Goal: Task Accomplishment & Management: Manage account settings

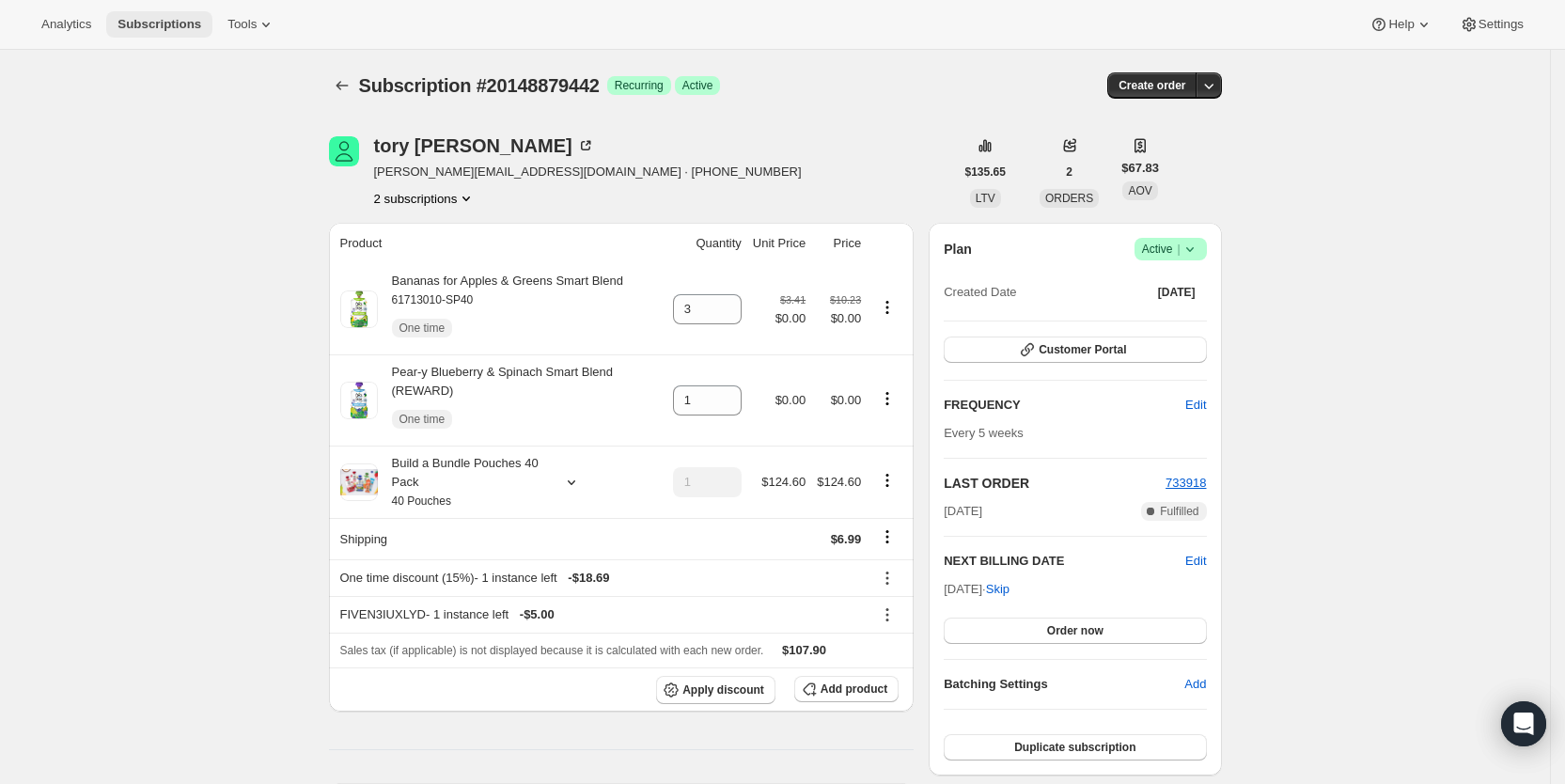
scroll to position [102, 0]
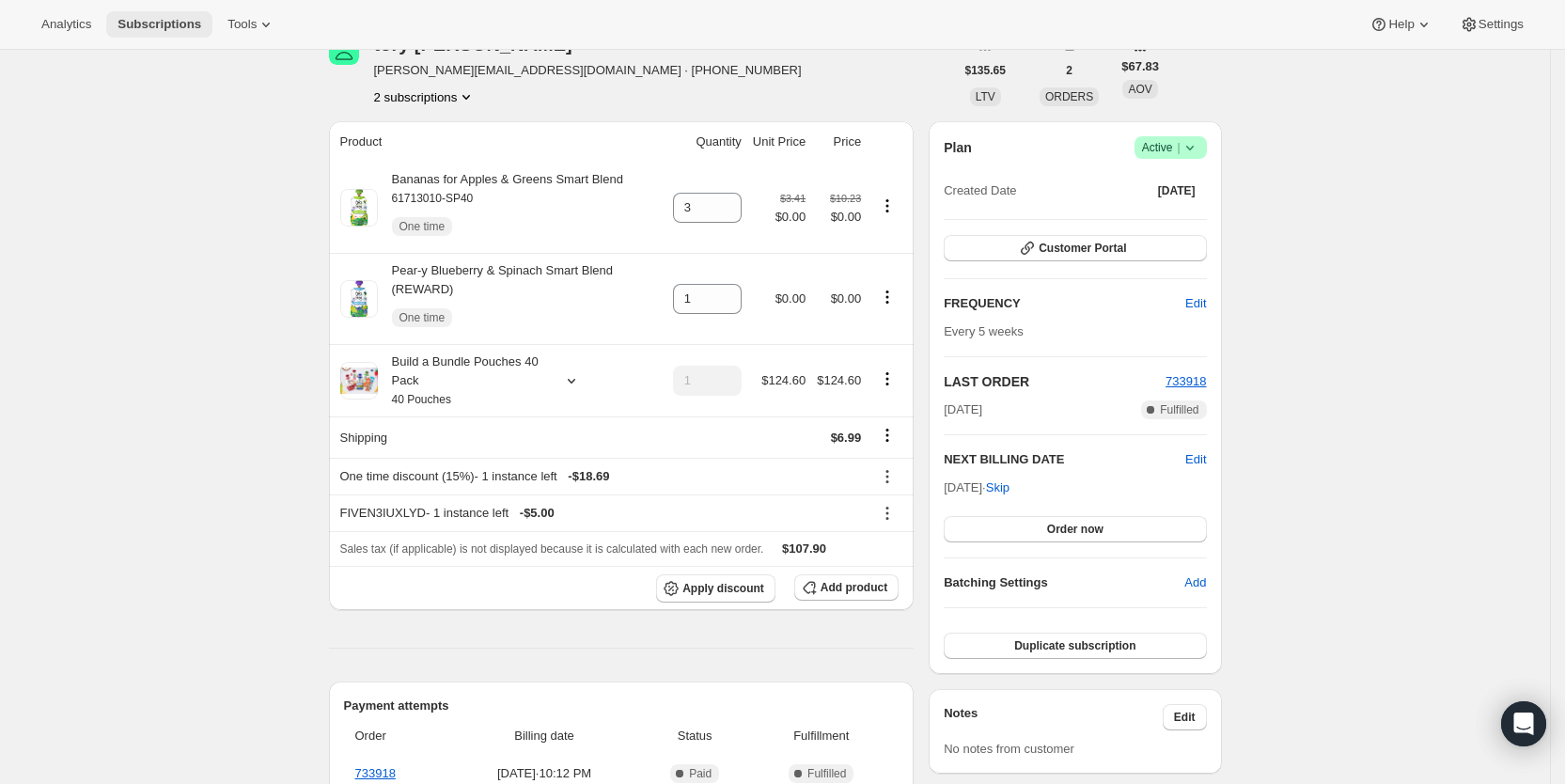
click at [161, 24] on span "Subscriptions" at bounding box center [159, 24] width 84 height 15
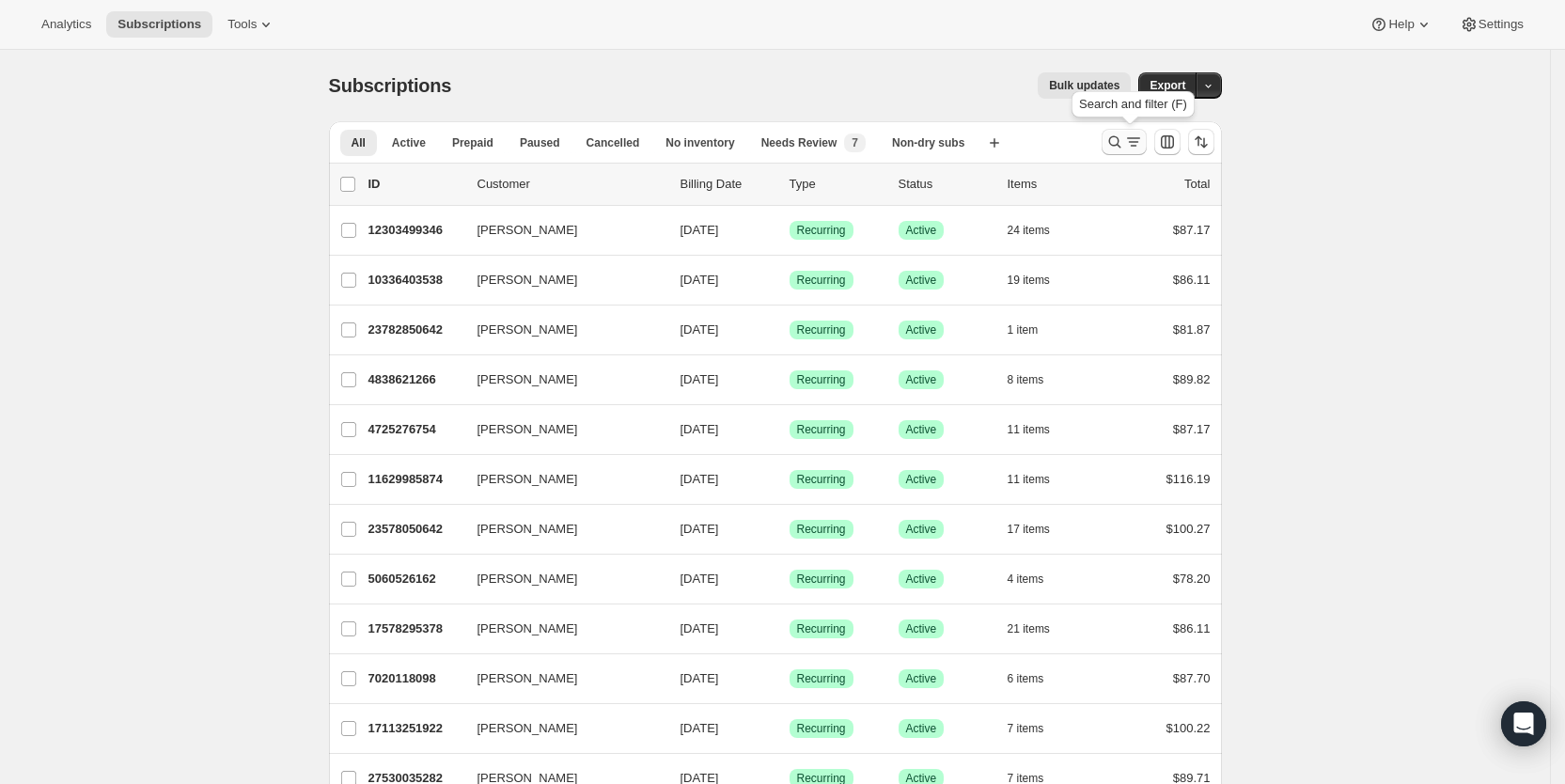
click at [1125, 142] on icon "Search and filter results" at bounding box center [1115, 141] width 19 height 19
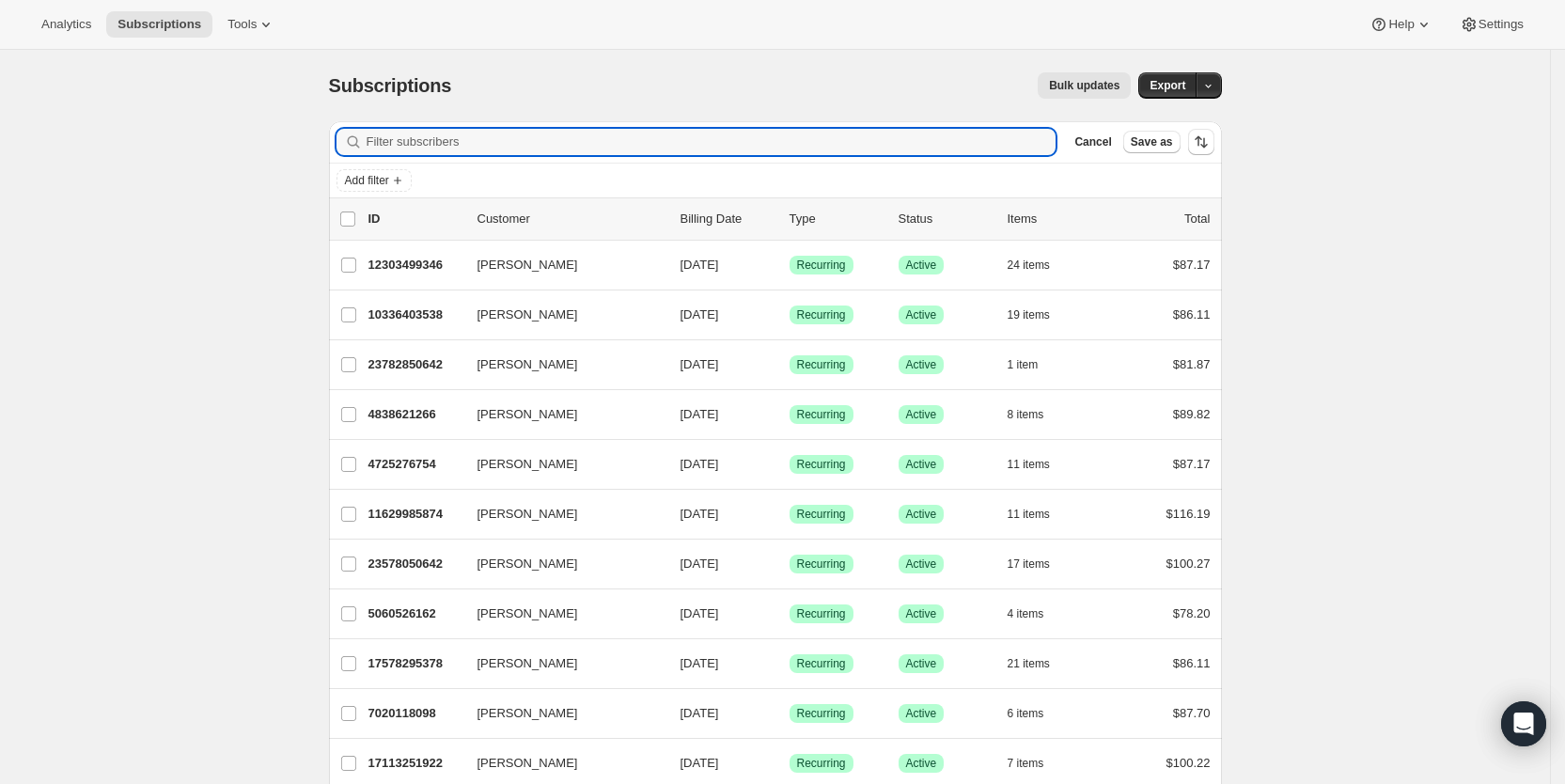
paste input "[EMAIL_ADDRESS][DOMAIN_NAME]"
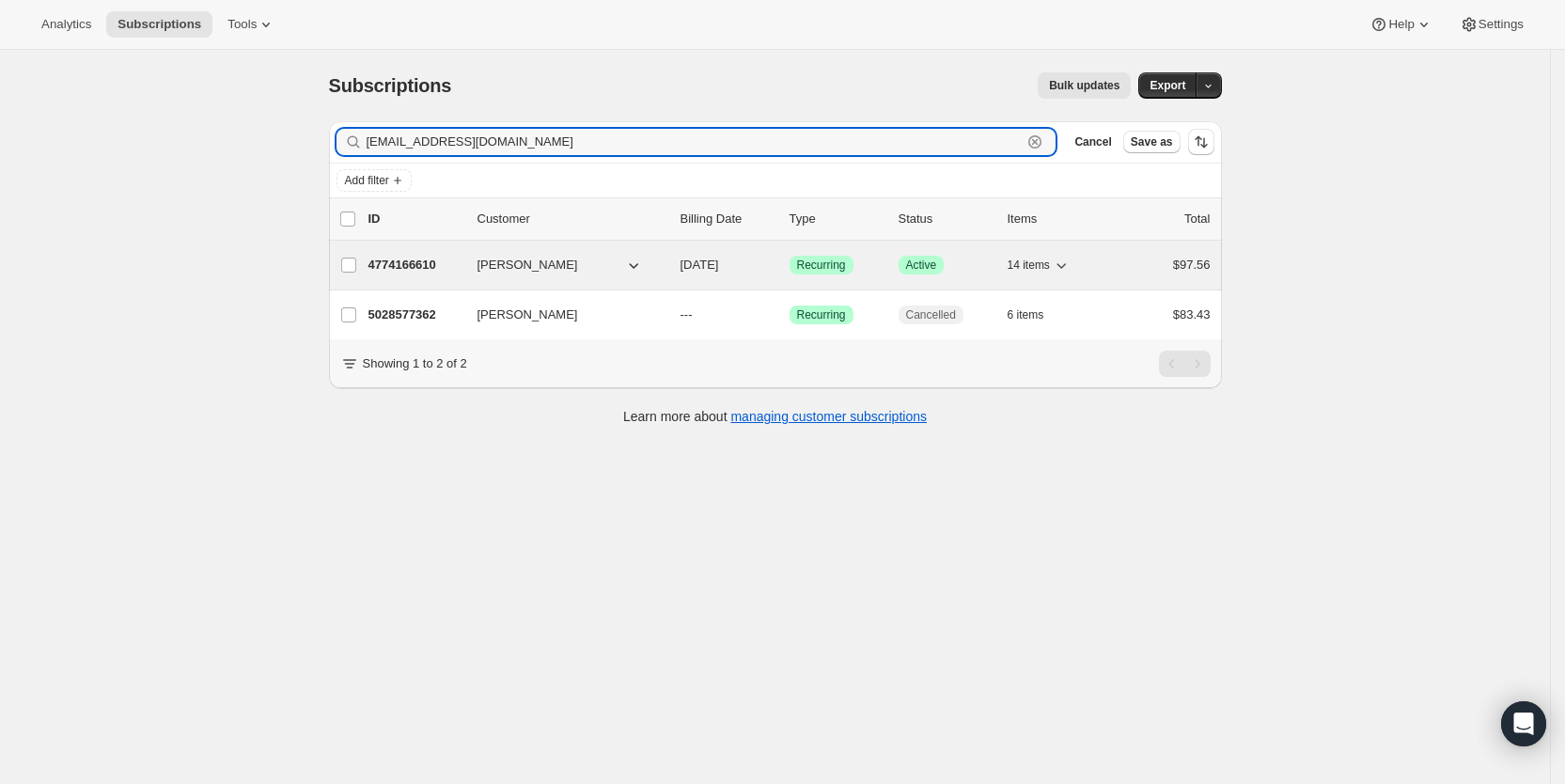
type input "[EMAIL_ADDRESS][DOMAIN_NAME]"
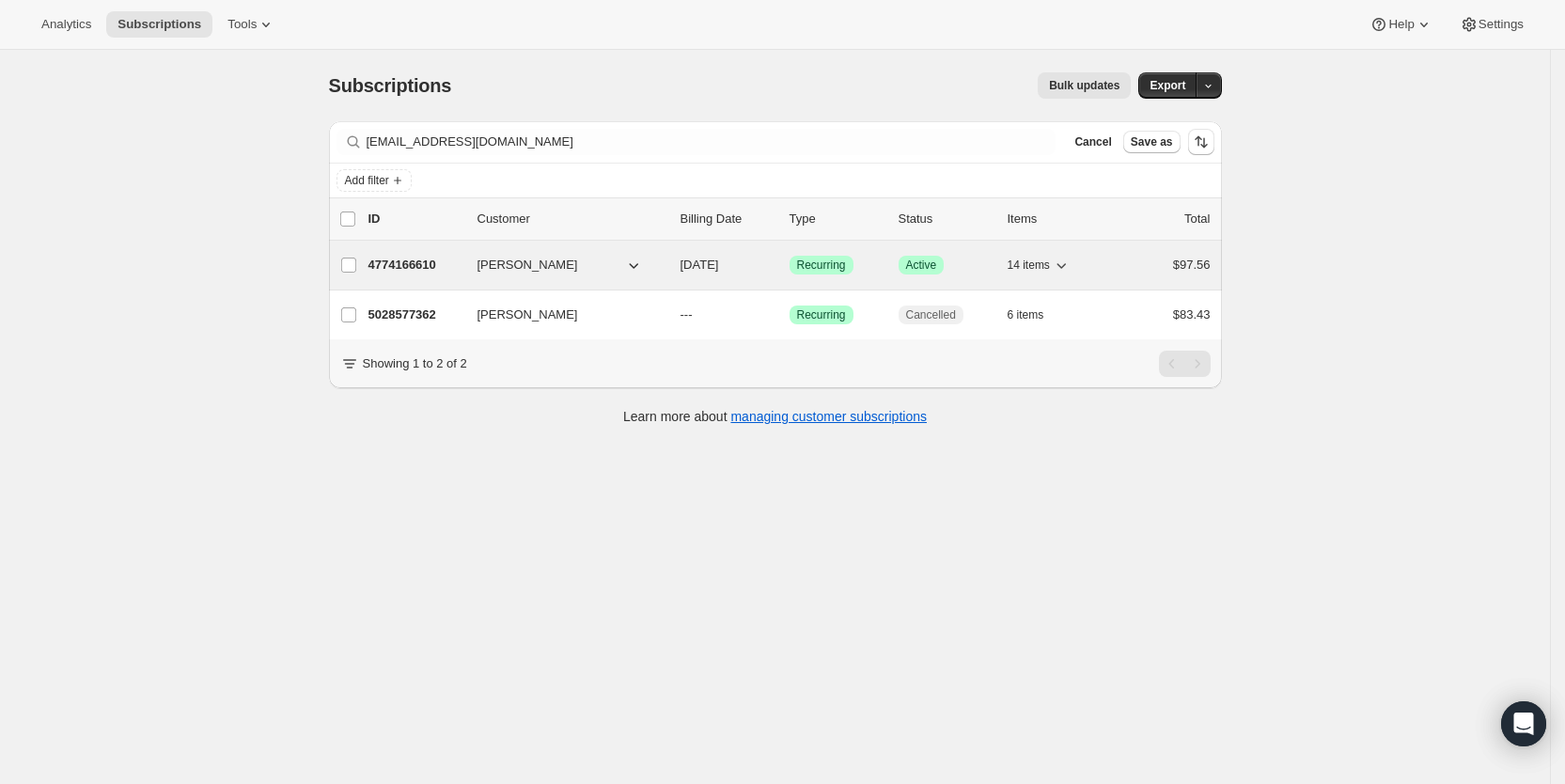
click at [719, 268] on span "[DATE]" at bounding box center [699, 264] width 39 height 14
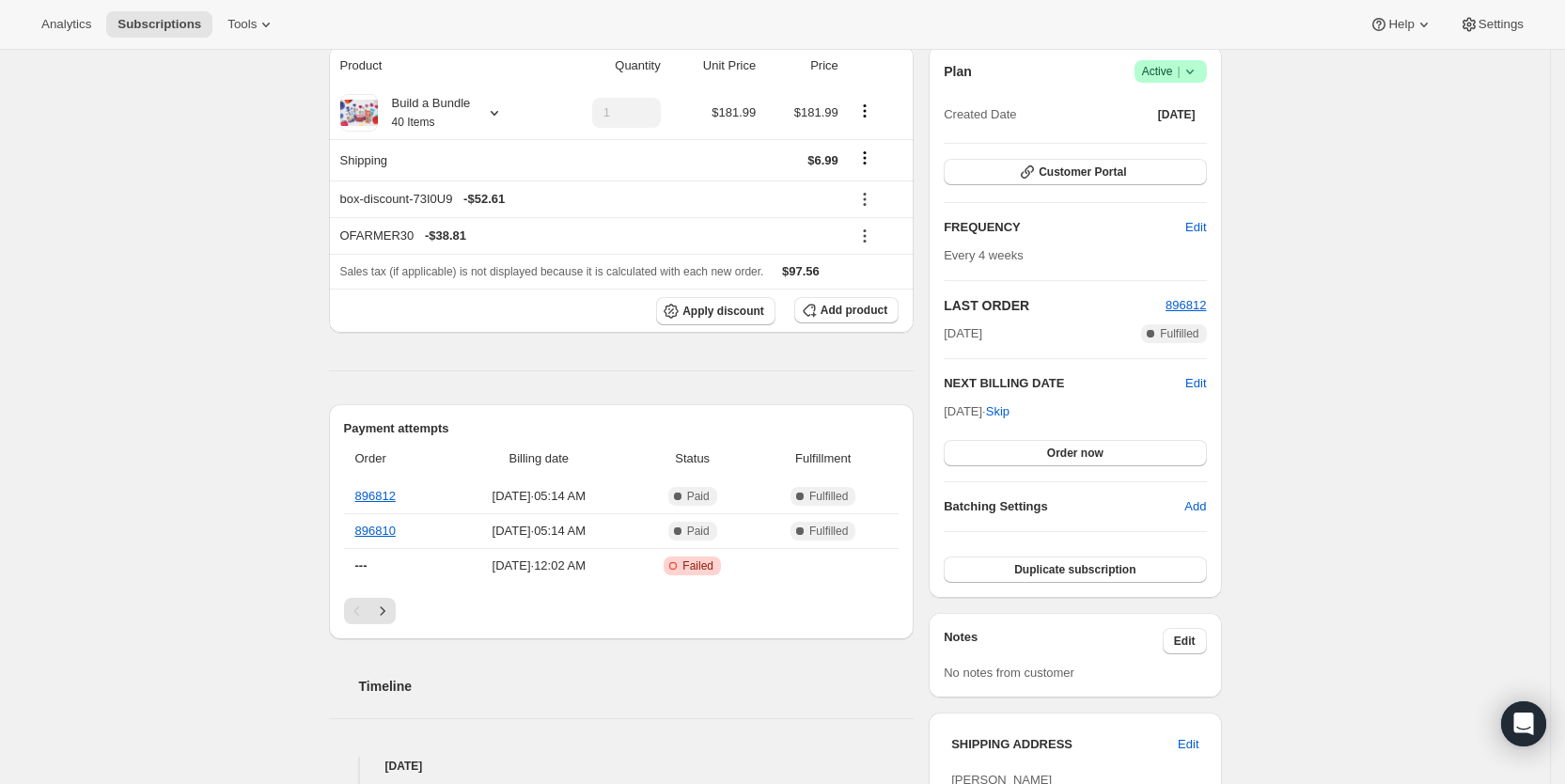
scroll to position [68, 0]
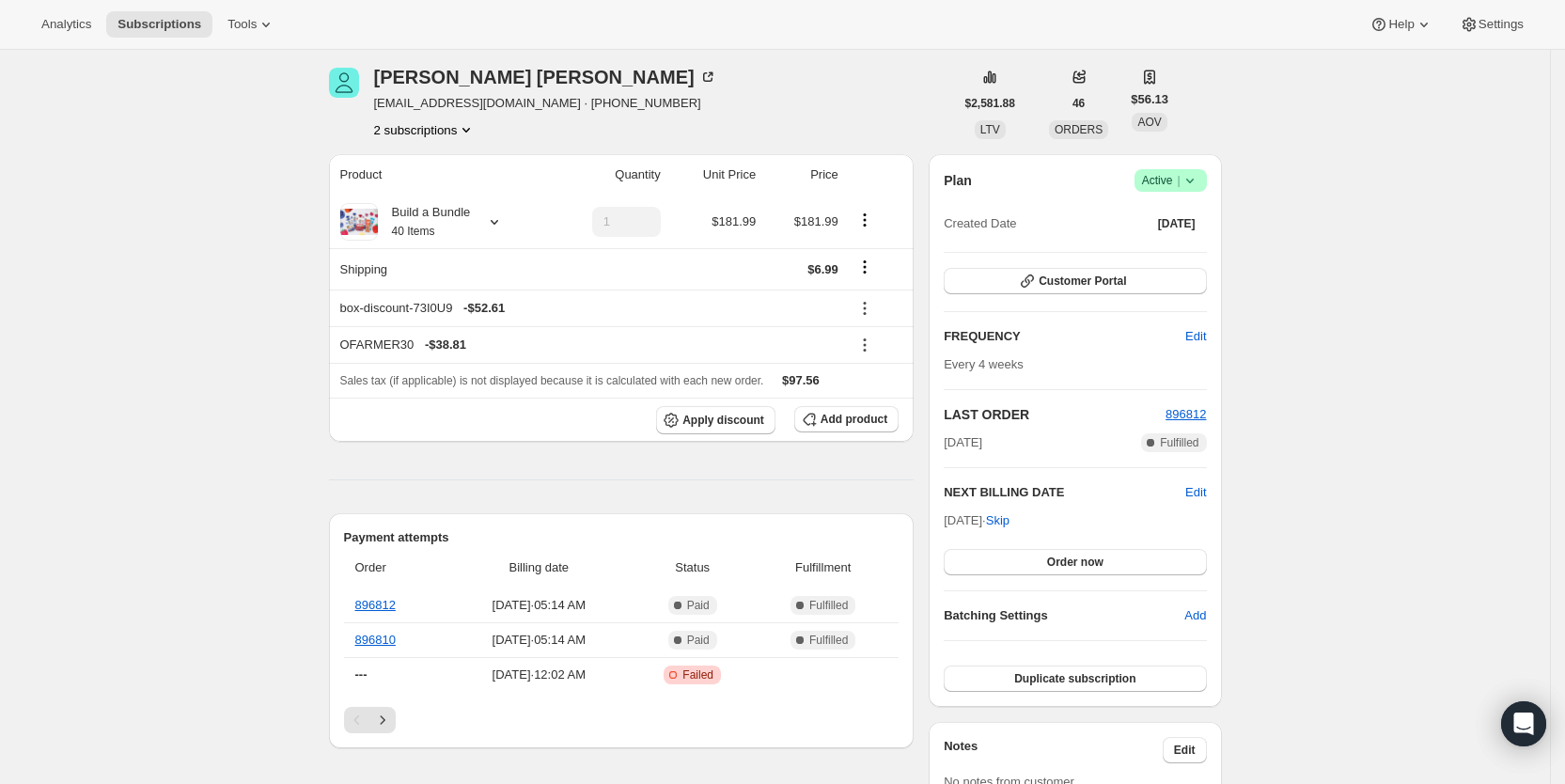
click at [181, 22] on span "Subscriptions" at bounding box center [159, 24] width 84 height 15
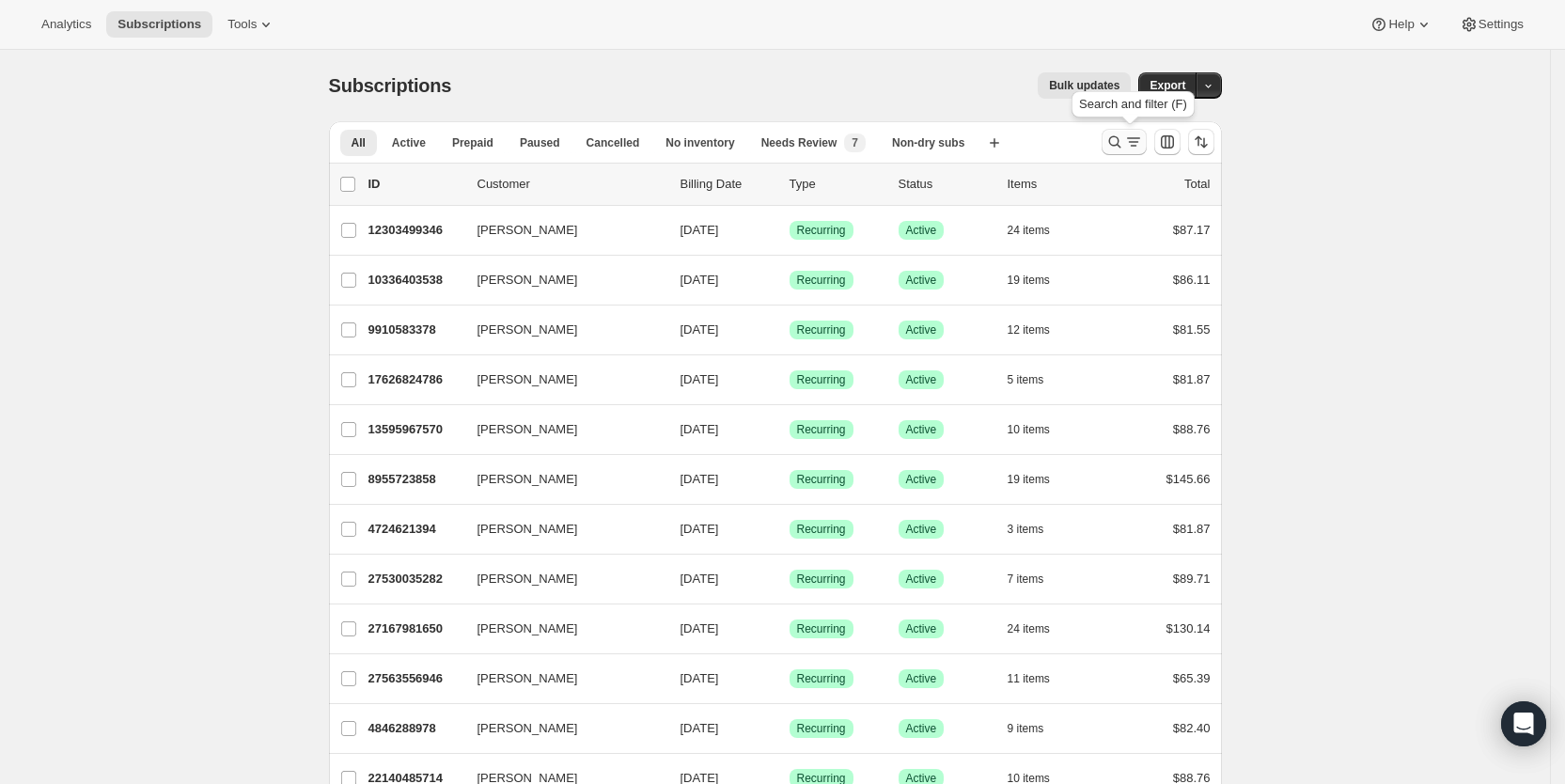
click at [1136, 140] on icon "Search and filter results" at bounding box center [1134, 141] width 19 height 19
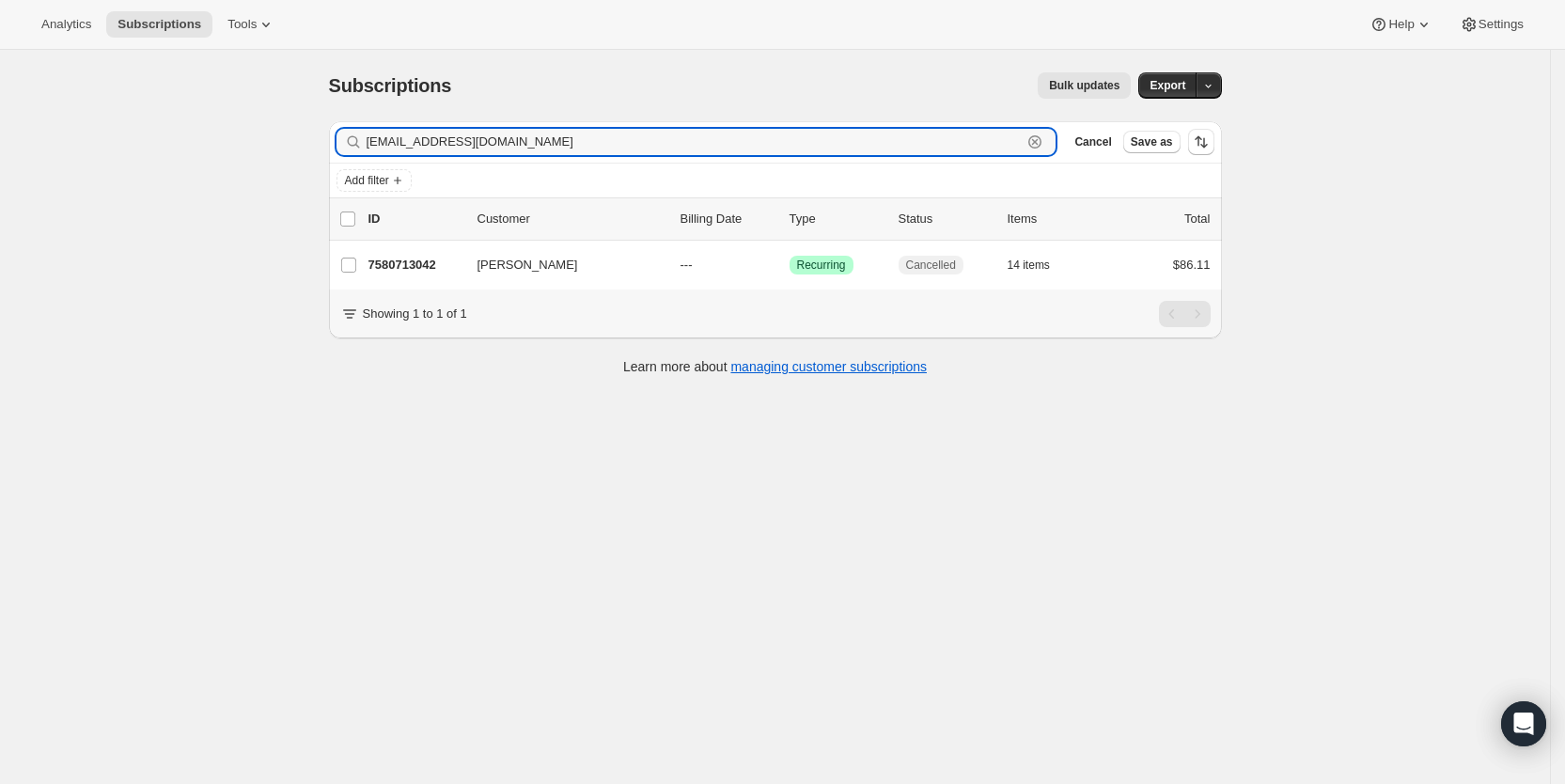
drag, startPoint x: 535, startPoint y: 145, endPoint x: 368, endPoint y: 143, distance: 167.0
click at [368, 143] on div "[EMAIL_ADDRESS][DOMAIN_NAME] Clear" at bounding box center [696, 141] width 720 height 27
paste input "cherpa56@me"
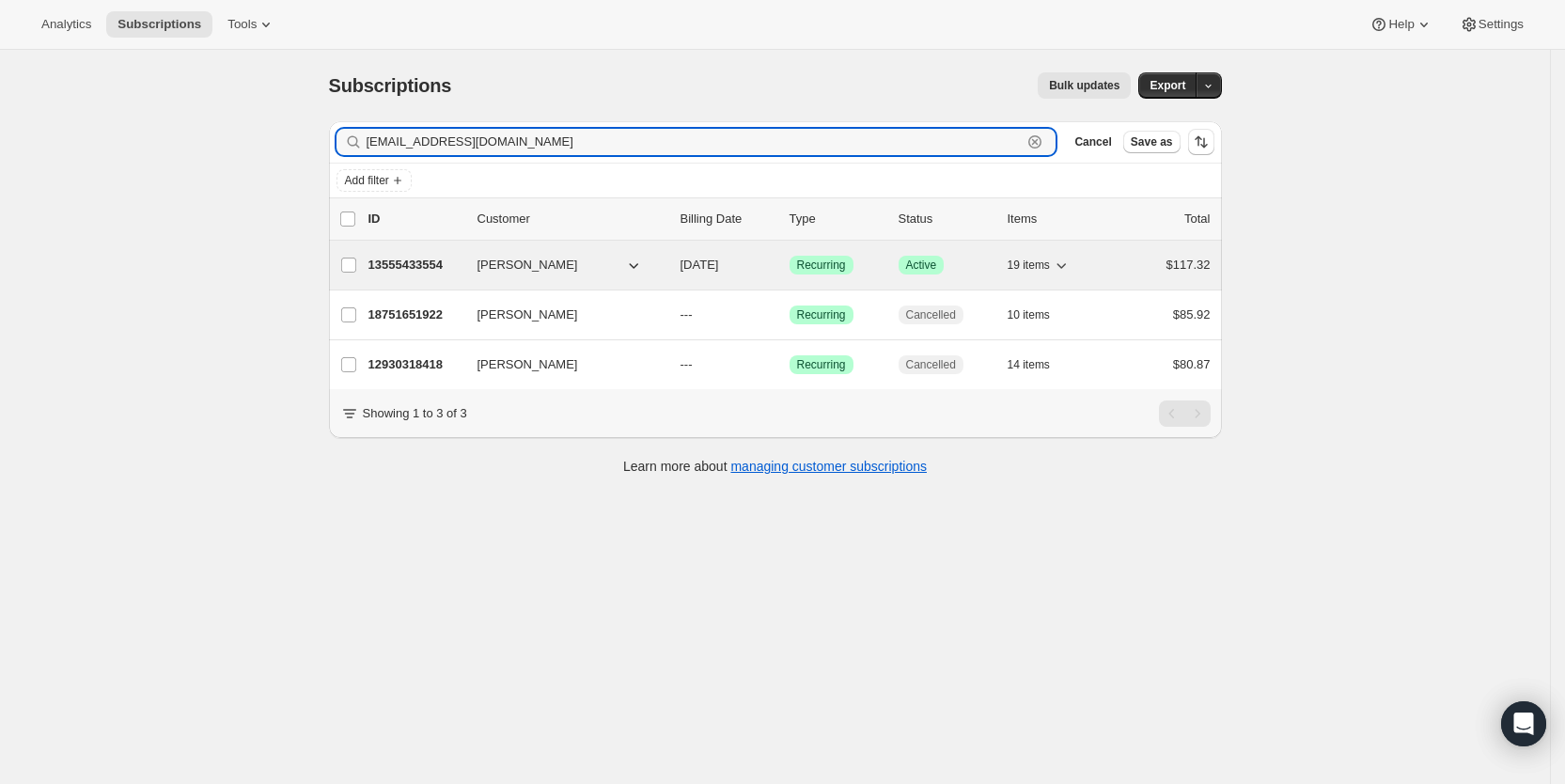
type input "[EMAIL_ADDRESS][DOMAIN_NAME]"
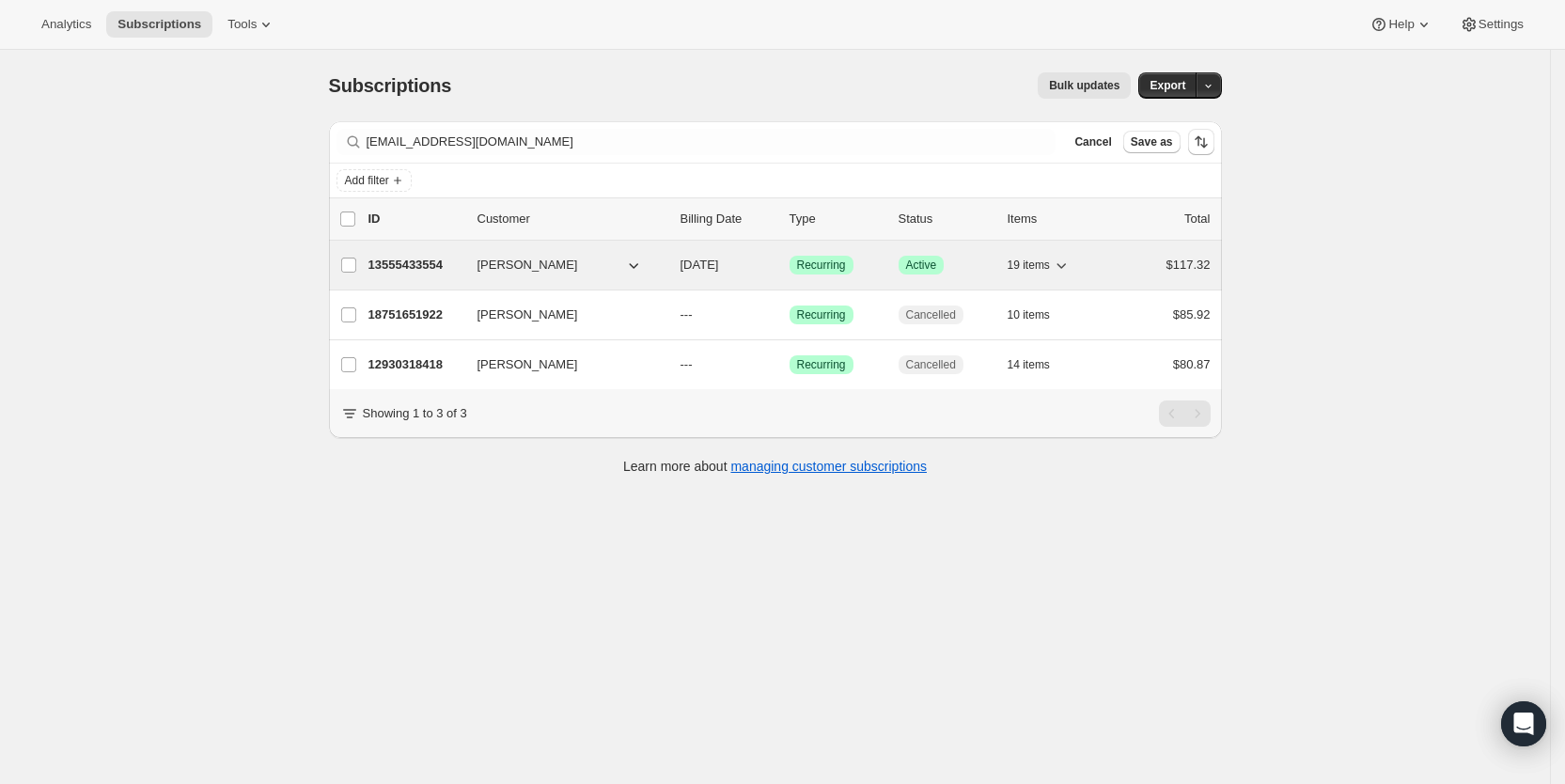
click at [719, 269] on span "[DATE]" at bounding box center [699, 264] width 39 height 14
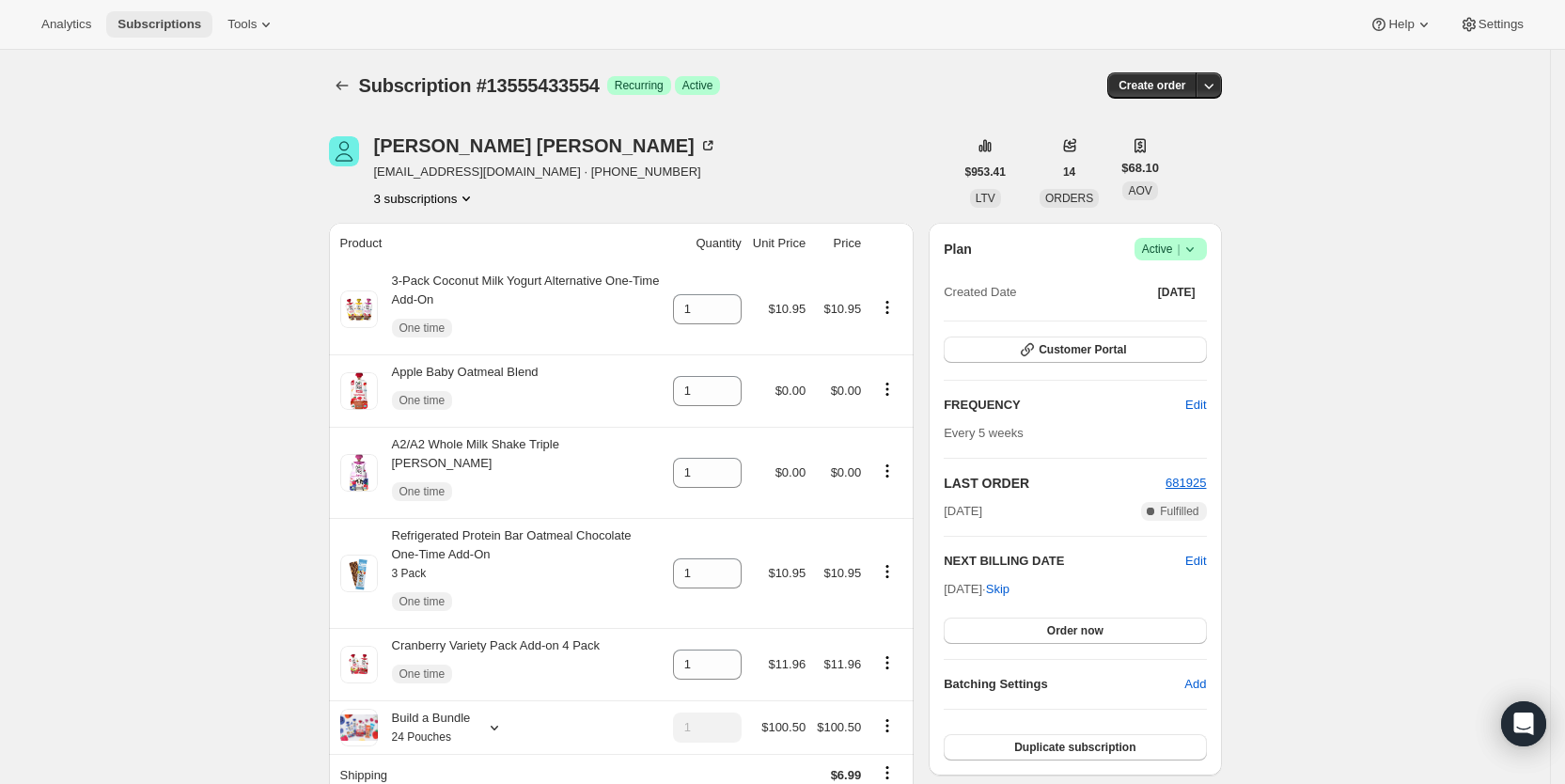
click at [163, 12] on button "Subscriptions" at bounding box center [158, 24] width 106 height 27
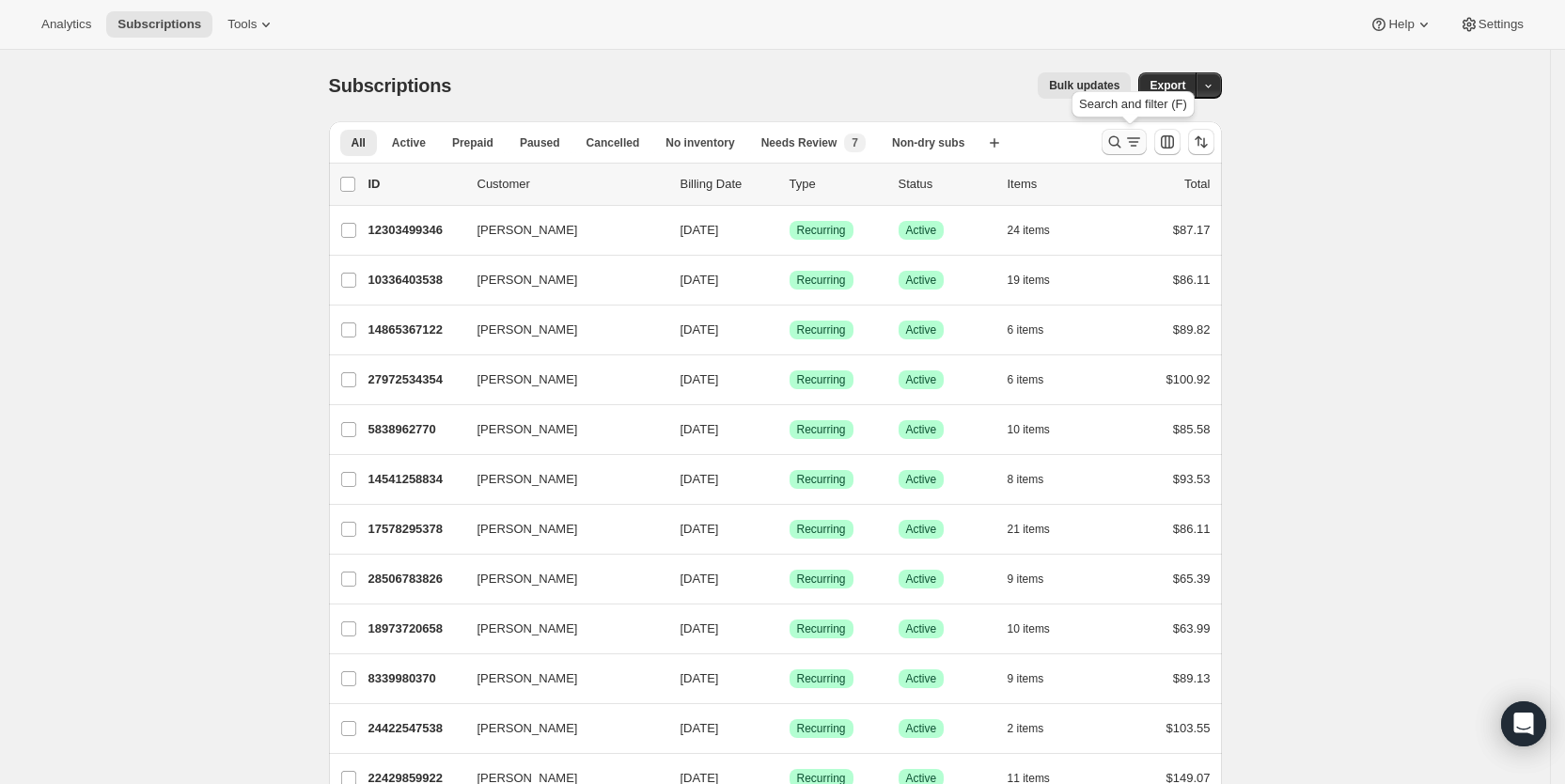
click at [1140, 142] on icon "Search and filter results" at bounding box center [1134, 141] width 19 height 19
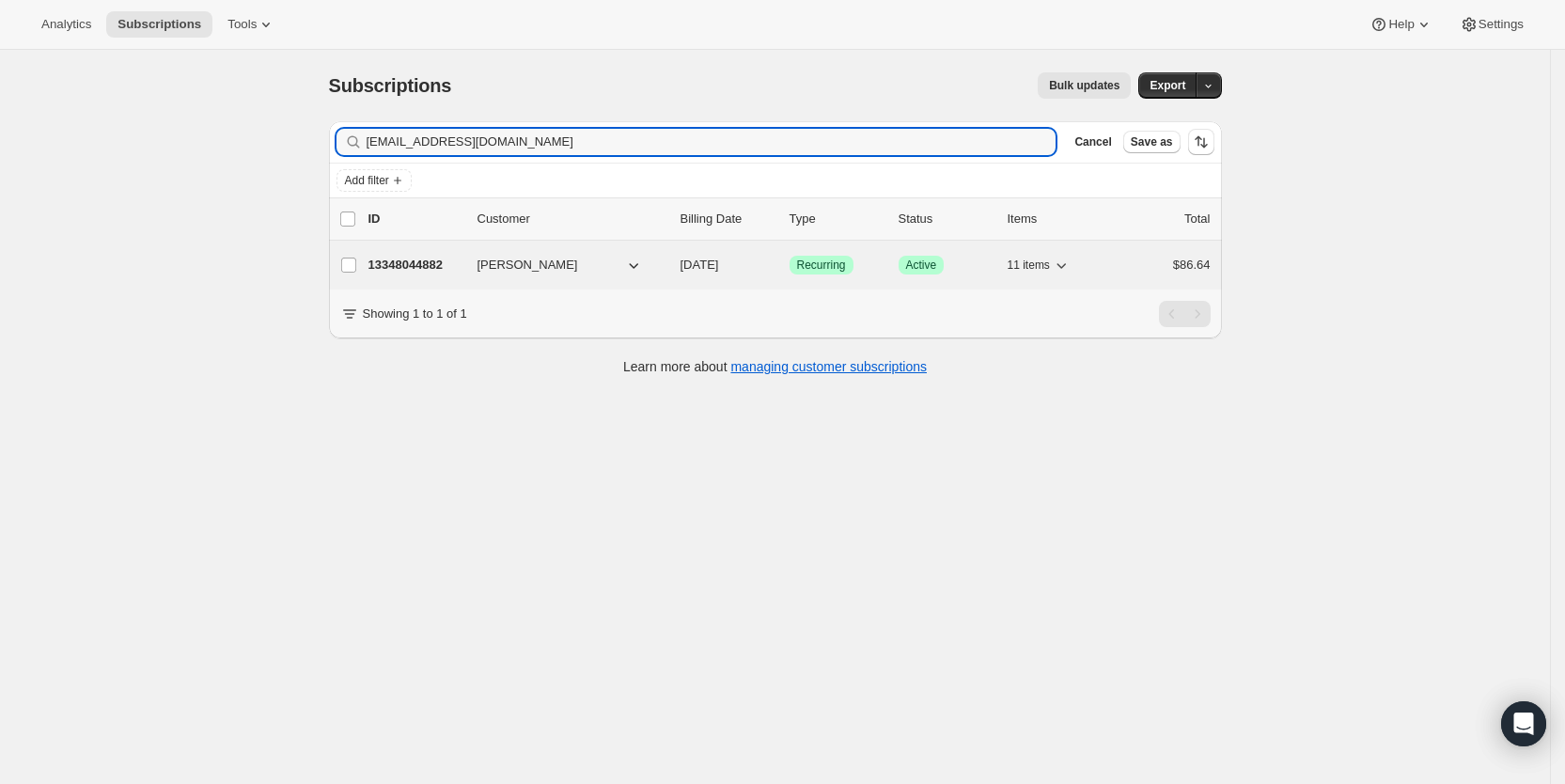
type input "[EMAIL_ADDRESS][DOMAIN_NAME]"
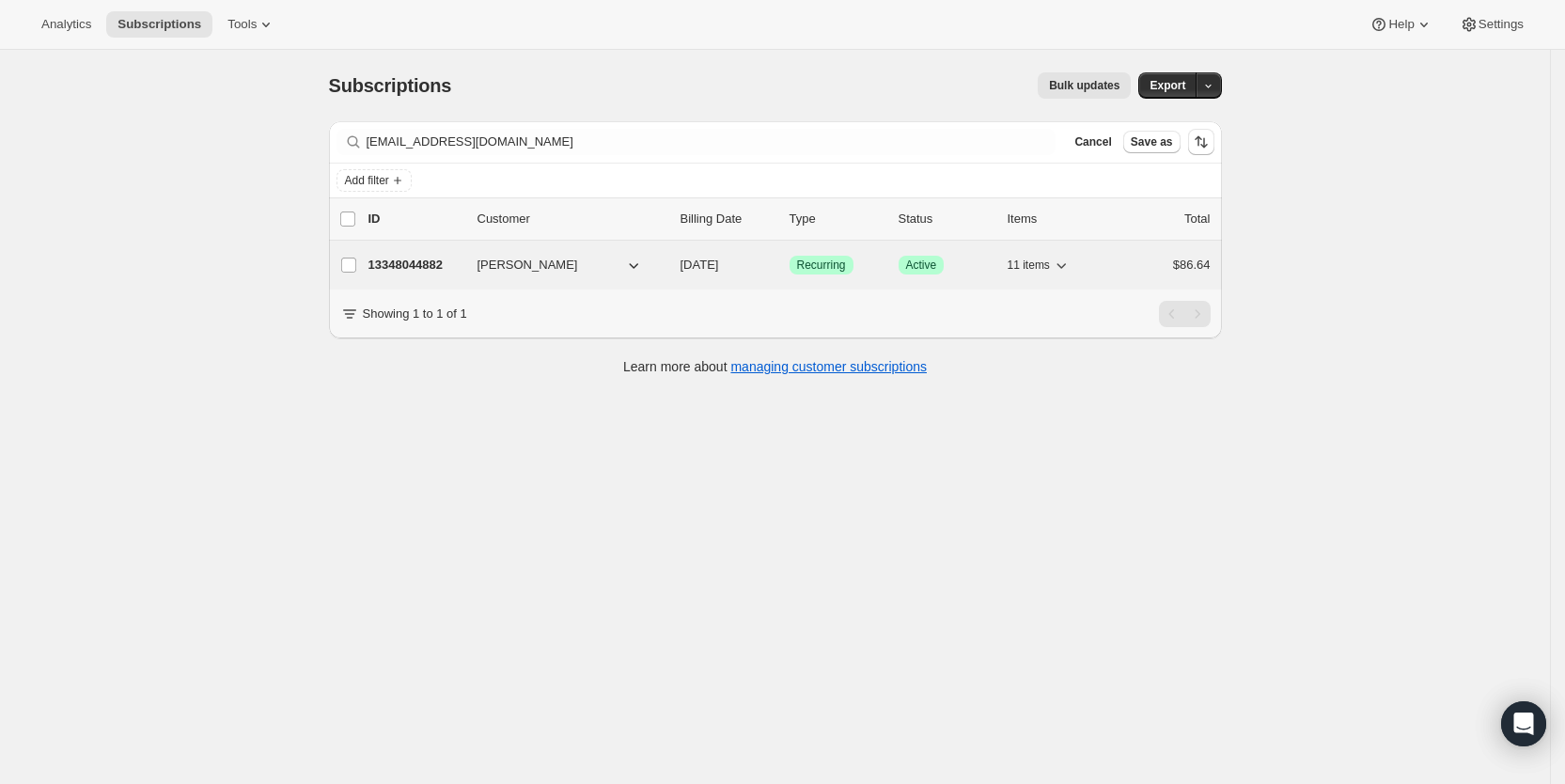
click at [709, 261] on span "[DATE]" at bounding box center [699, 264] width 39 height 14
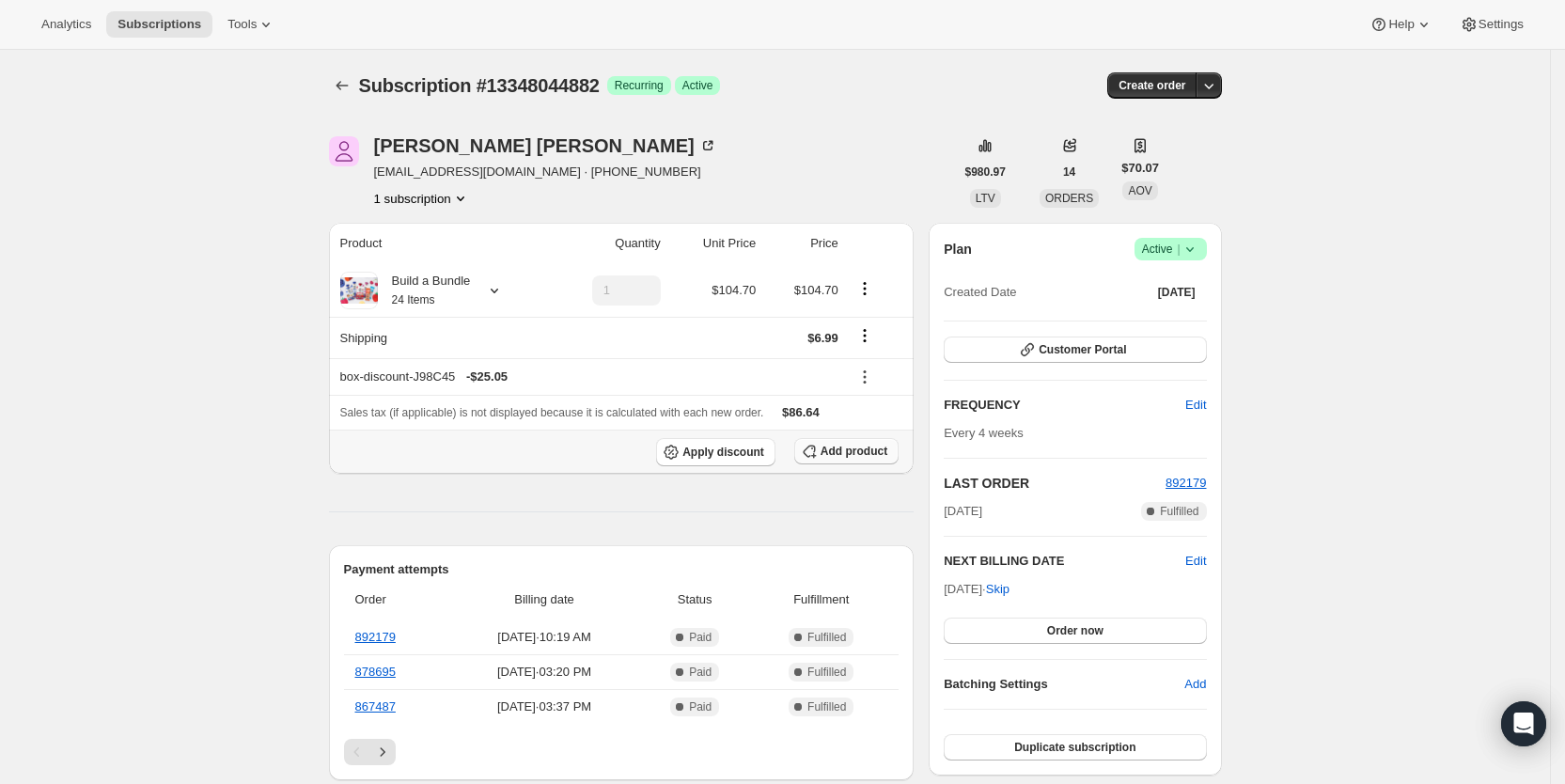
click at [862, 449] on span "Add product" at bounding box center [854, 451] width 66 height 15
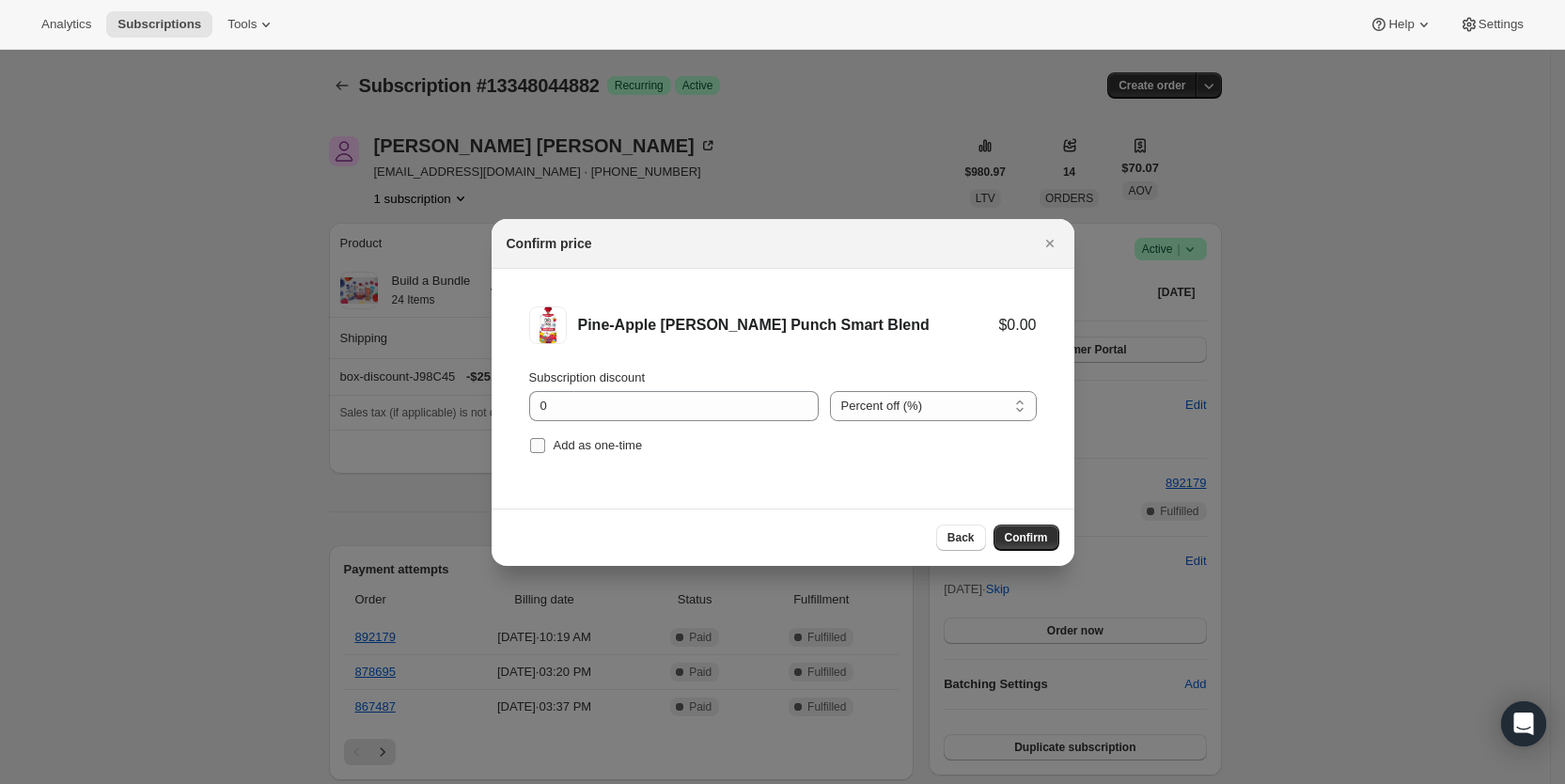
click at [537, 445] on input "Add as one-time" at bounding box center [537, 445] width 15 height 15
checkbox input "true"
click at [1026, 539] on span "Confirm" at bounding box center [1027, 537] width 44 height 15
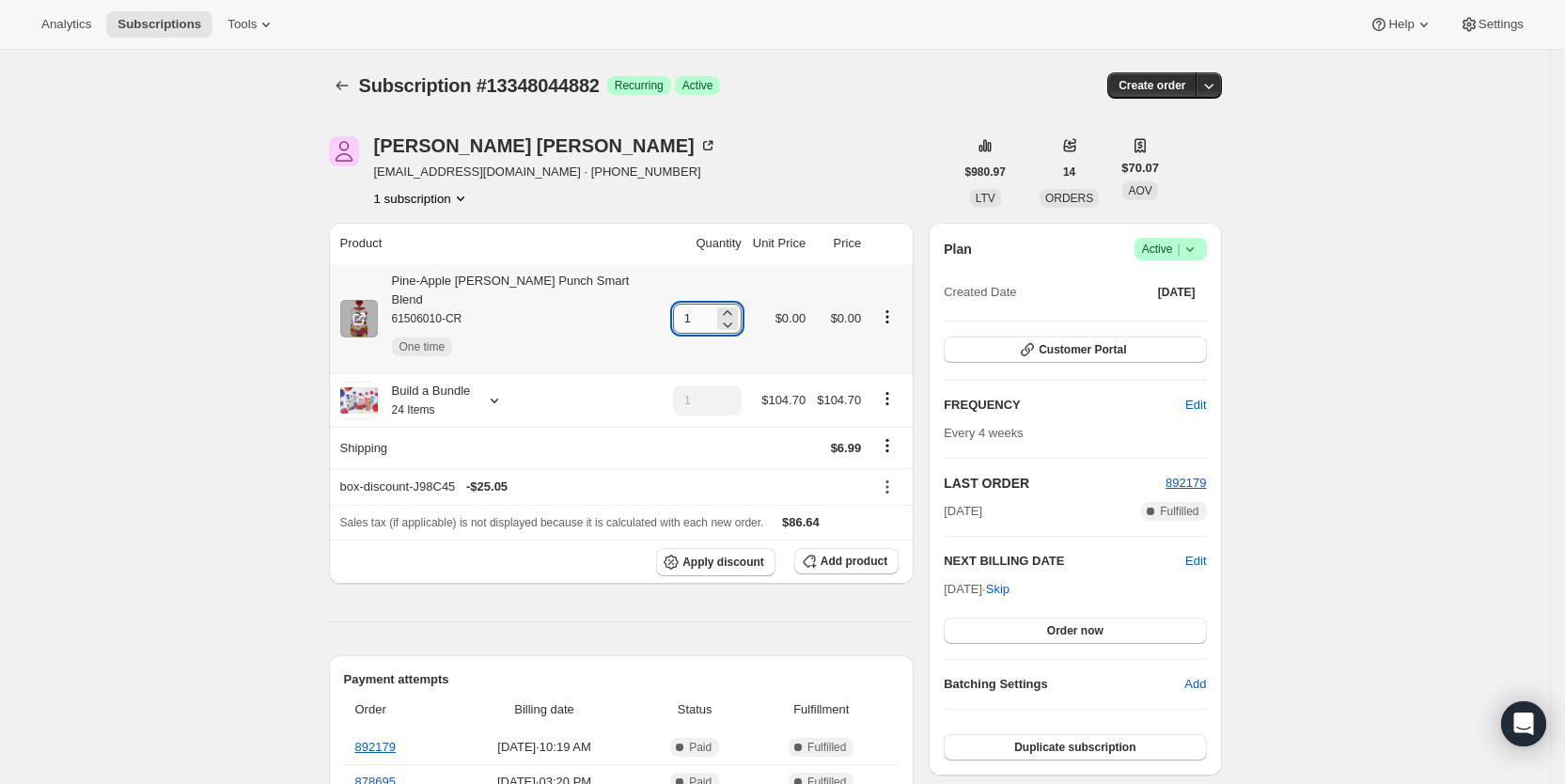
drag, startPoint x: 663, startPoint y: 307, endPoint x: 677, endPoint y: 307, distance: 14.0
click at [677, 307] on input "1" at bounding box center [692, 318] width 41 height 30
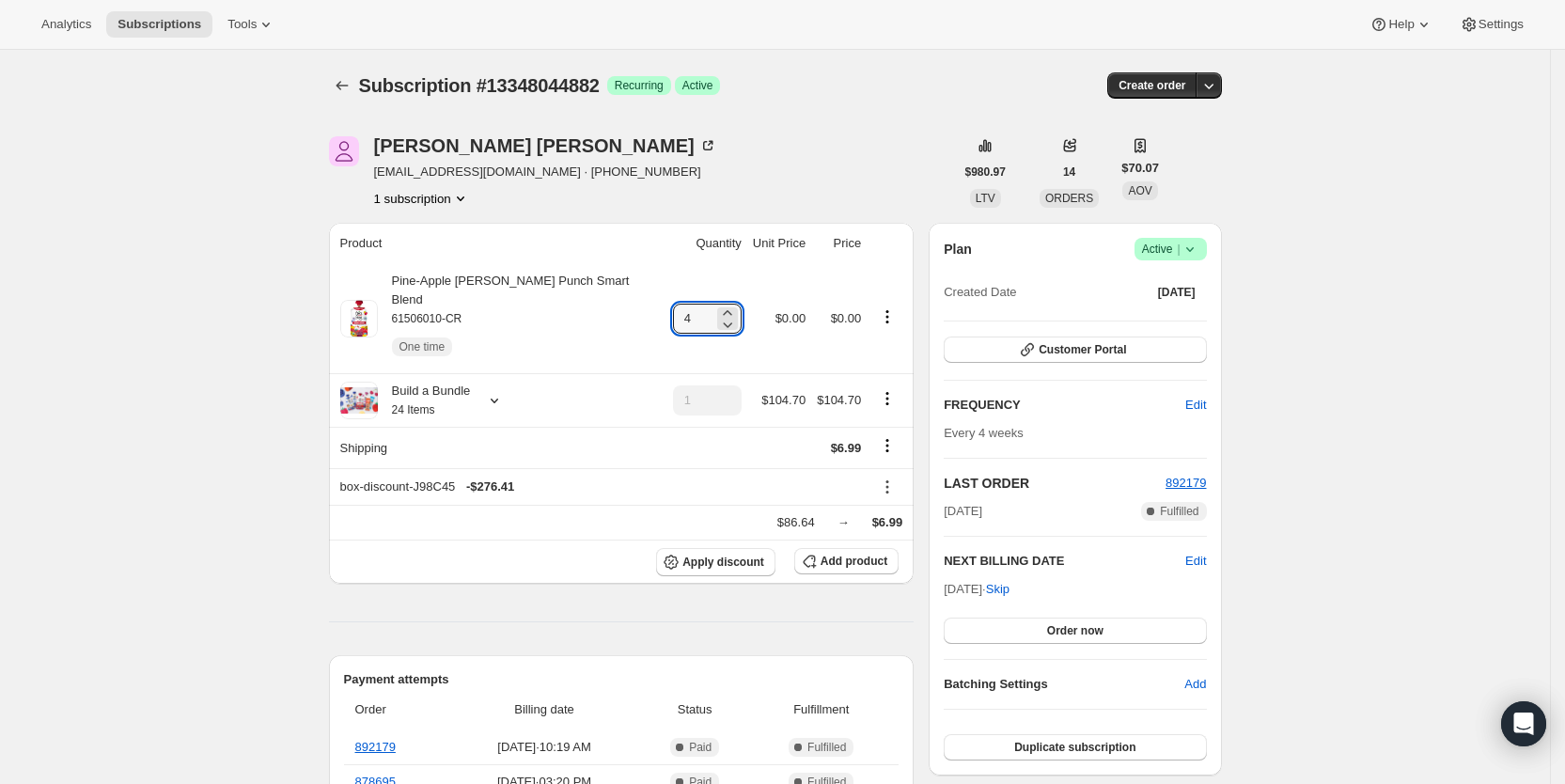
type input "4"
drag, startPoint x: 877, startPoint y: 69, endPoint x: 911, endPoint y: 3, distance: 74.2
click at [877, 69] on div "Subscription #13348044882. This page is ready Subscription #13348044882 Success…" at bounding box center [776, 85] width 893 height 71
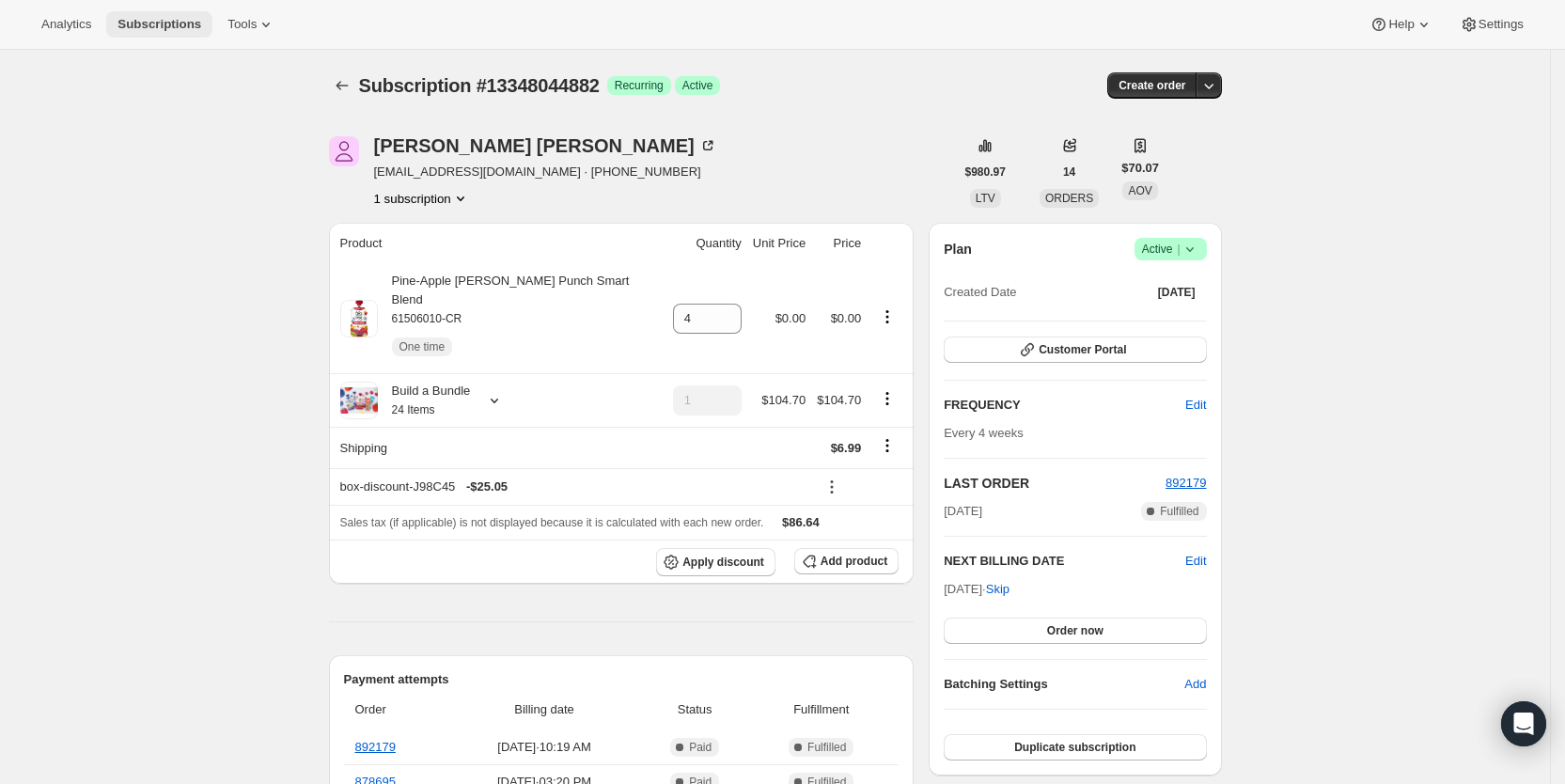
drag, startPoint x: 179, startPoint y: 24, endPoint x: 189, endPoint y: 23, distance: 10.0
click at [179, 23] on span "Subscriptions" at bounding box center [159, 24] width 84 height 15
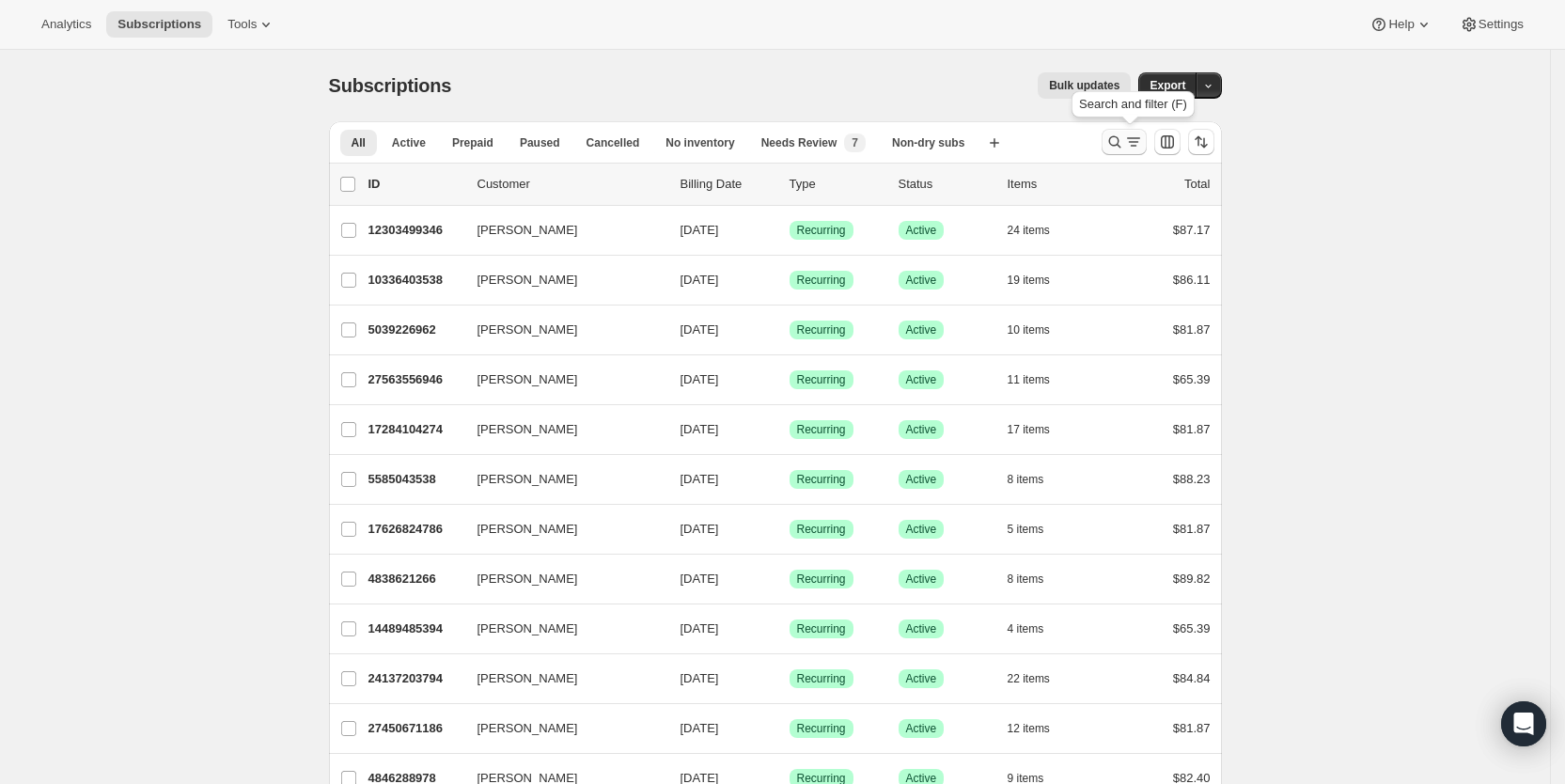
click at [1125, 142] on icon "Search and filter results" at bounding box center [1115, 141] width 19 height 19
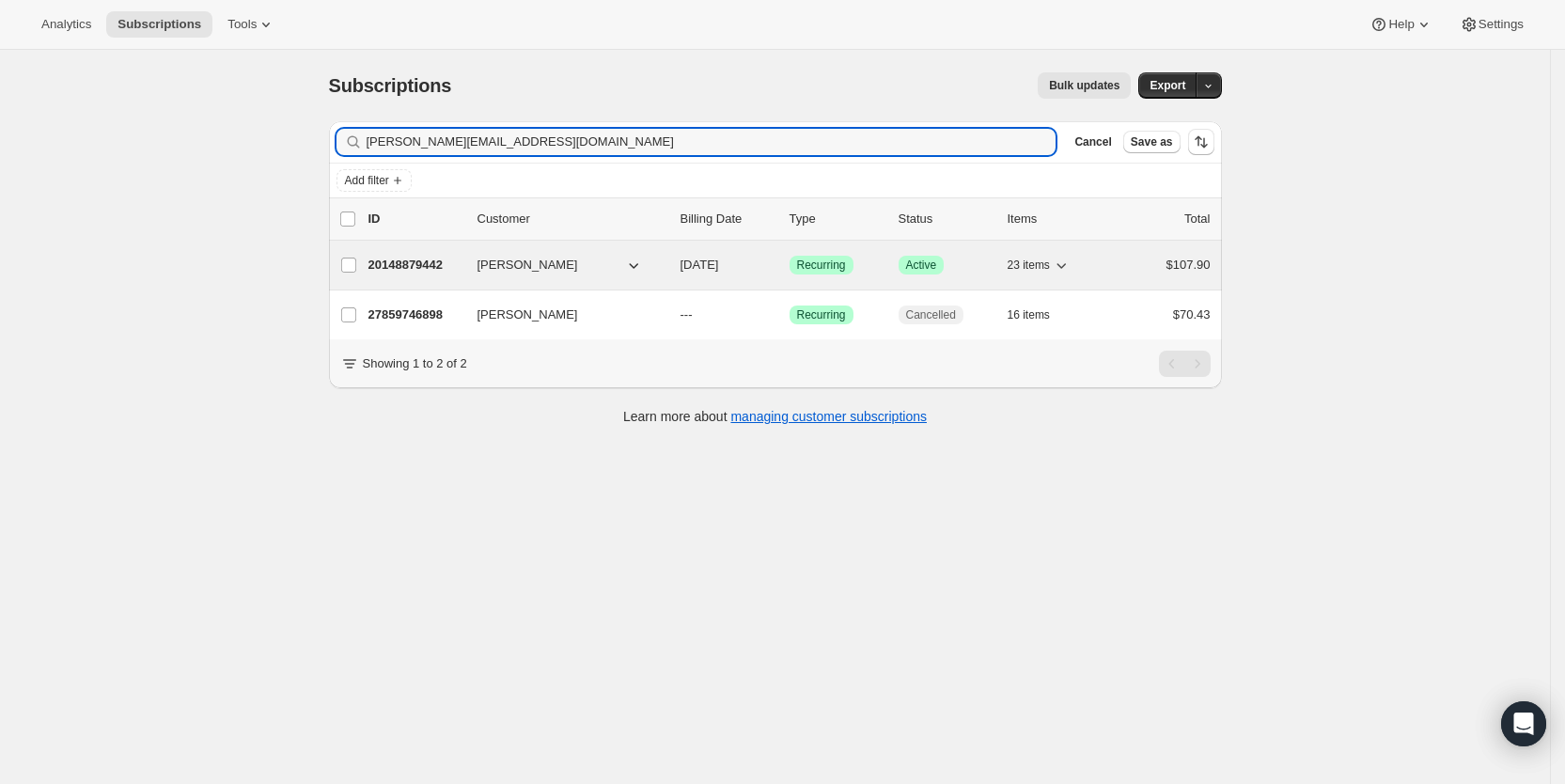
type input "[PERSON_NAME][EMAIL_ADDRESS][DOMAIN_NAME]"
click at [719, 262] on span "[DATE]" at bounding box center [699, 264] width 39 height 14
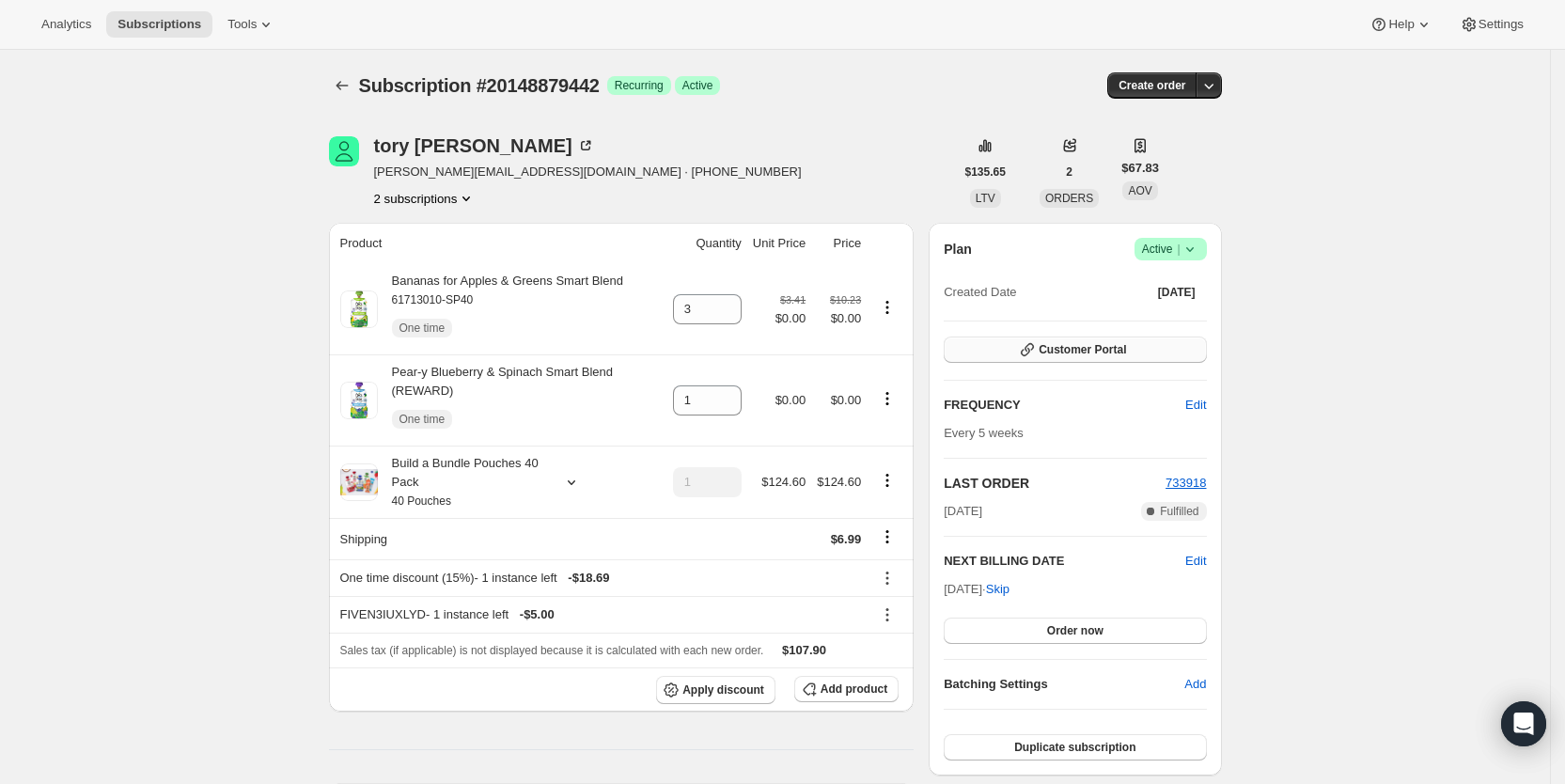
click at [1153, 350] on button "Customer Portal" at bounding box center [1074, 349] width 262 height 27
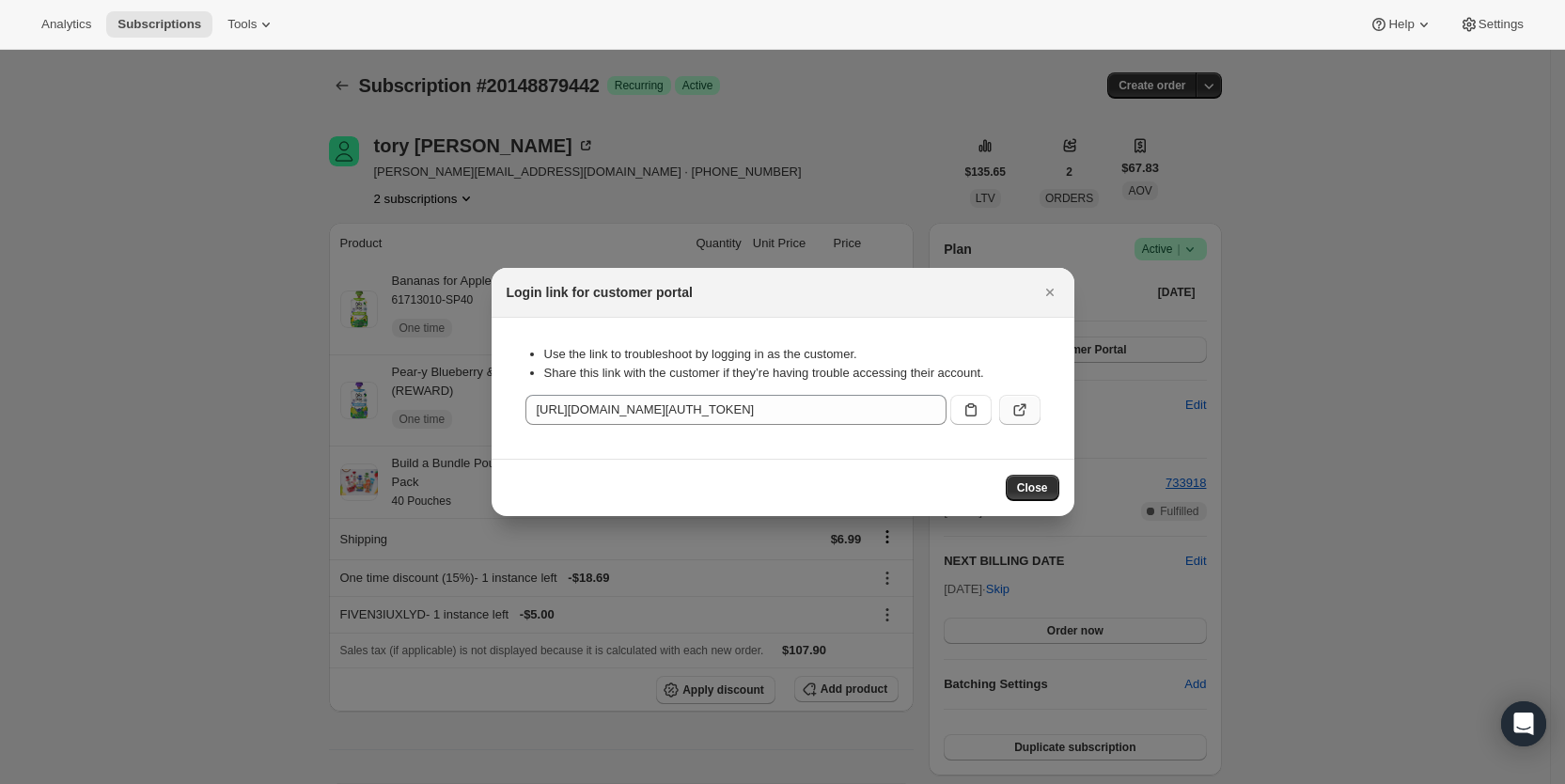
click at [1025, 402] on icon ":r4f3:" at bounding box center [1020, 409] width 19 height 19
click at [1049, 293] on icon "Close" at bounding box center [1050, 293] width 8 height 8
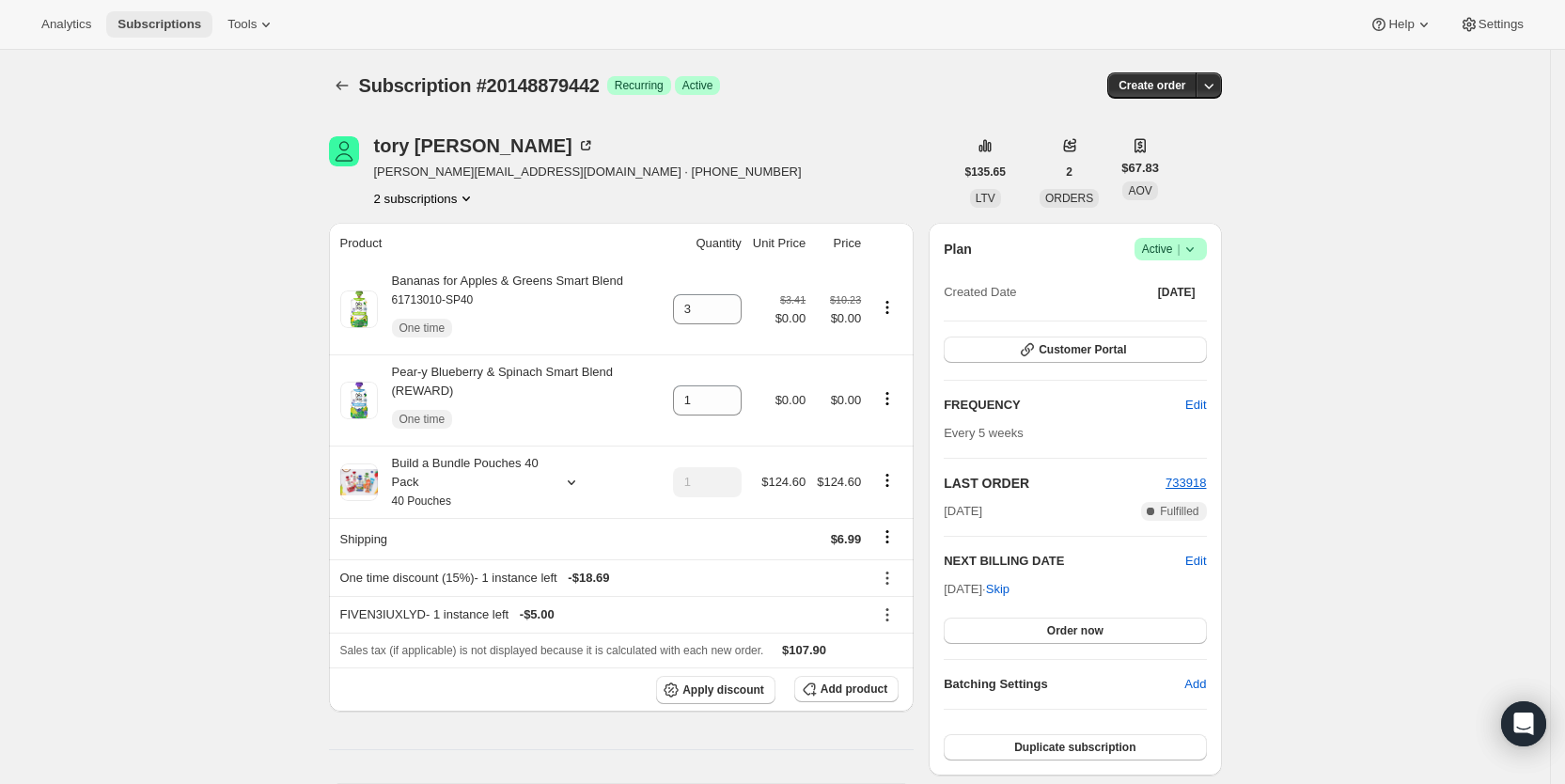
click at [140, 18] on span "Subscriptions" at bounding box center [159, 24] width 84 height 15
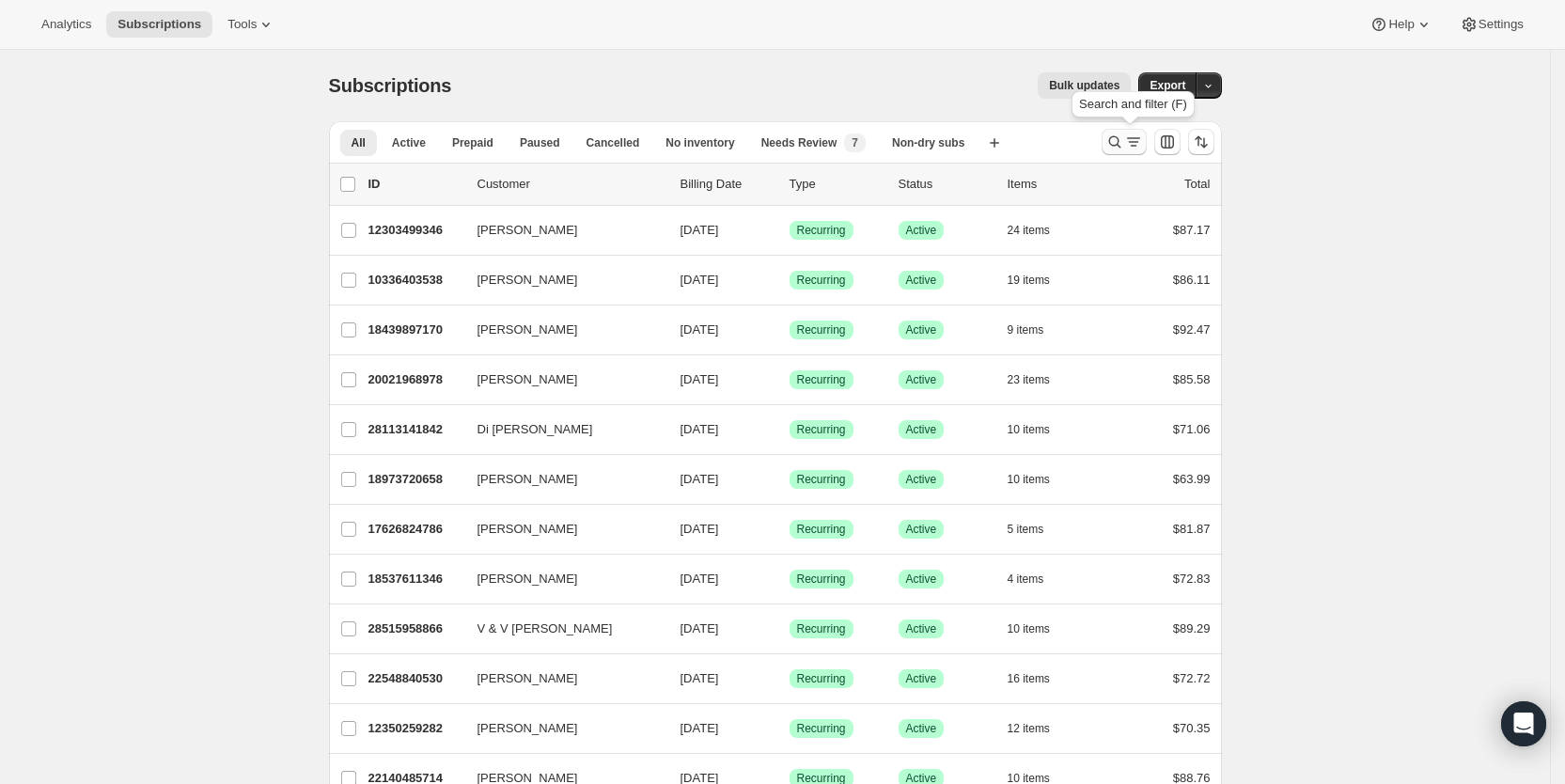
click at [1141, 140] on icon "Search and filter results" at bounding box center [1134, 141] width 19 height 19
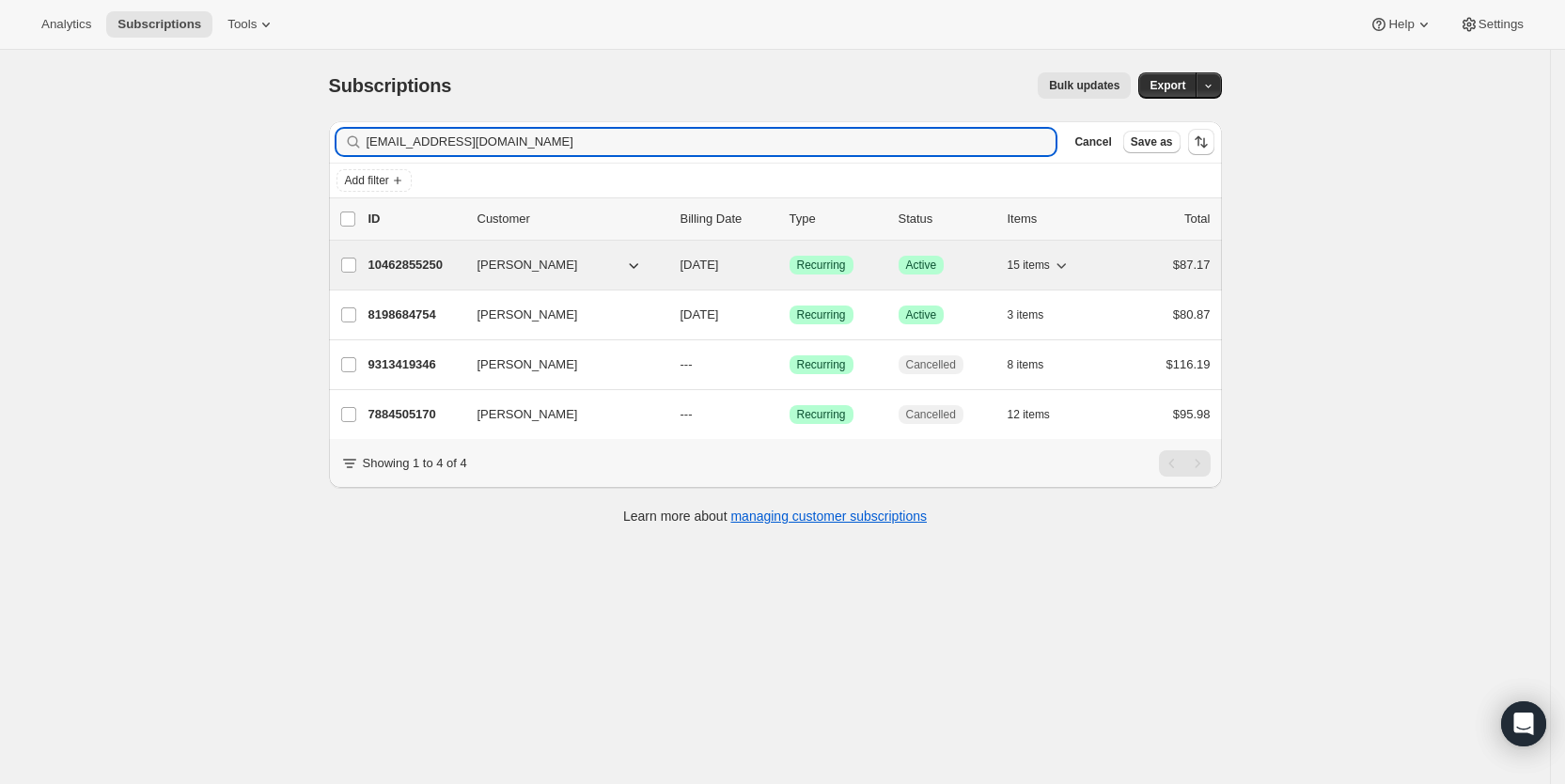
type input "[EMAIL_ADDRESS][DOMAIN_NAME]"
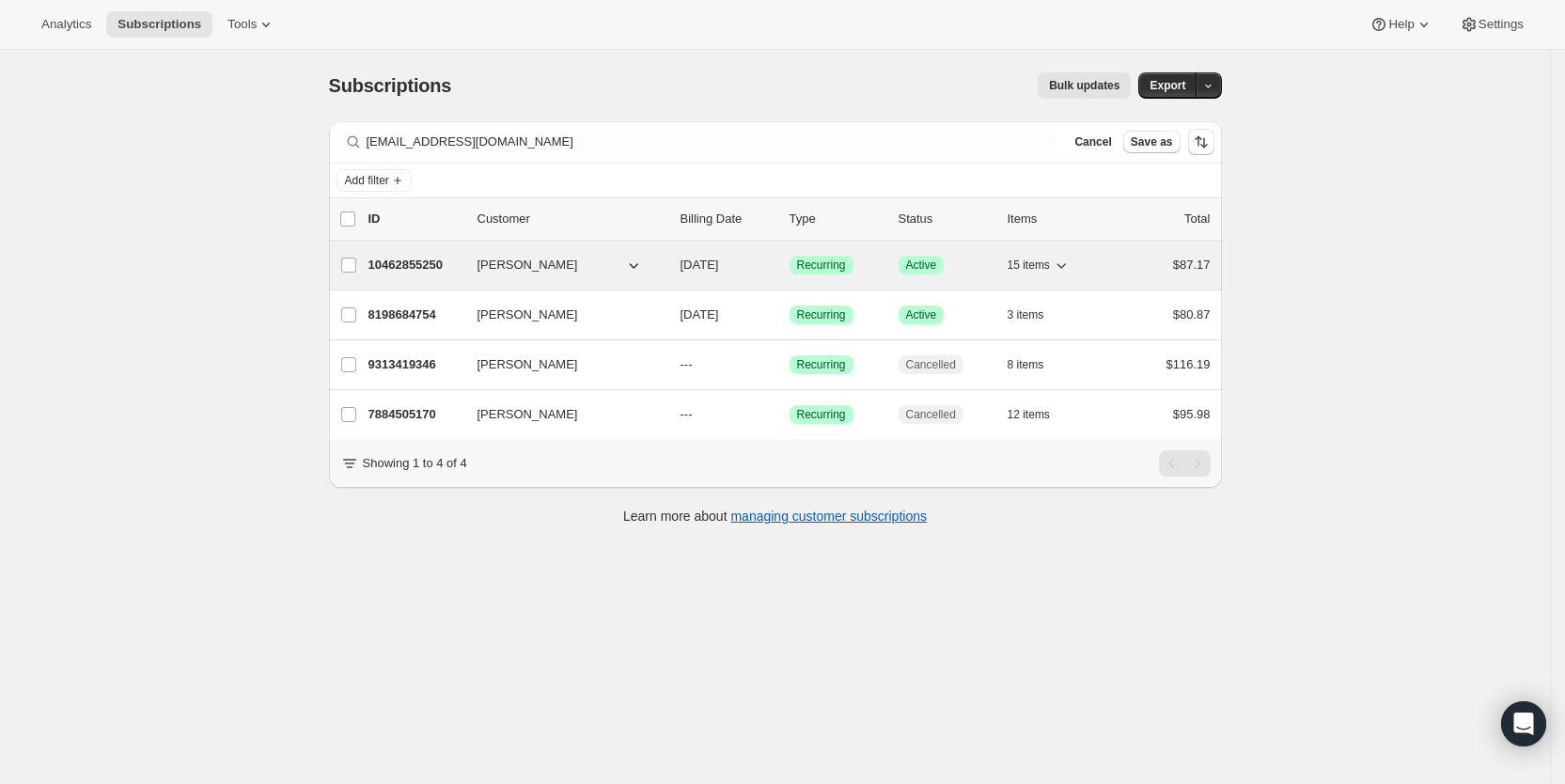
click at [719, 264] on span "[DATE]" at bounding box center [699, 264] width 39 height 14
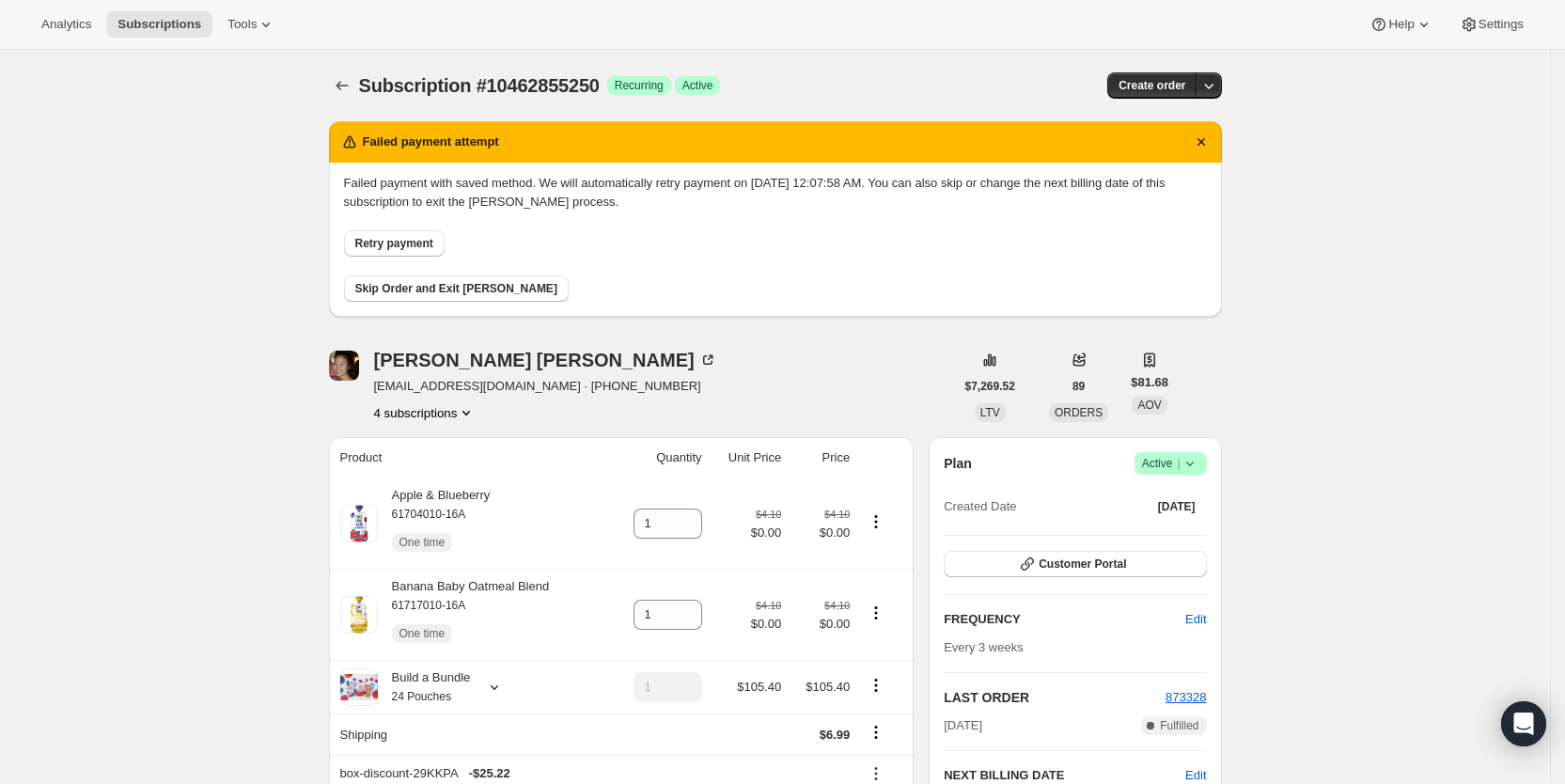
click at [476, 412] on icon "Product actions" at bounding box center [466, 412] width 19 height 19
click at [440, 476] on span "7884505170" at bounding box center [433, 479] width 131 height 19
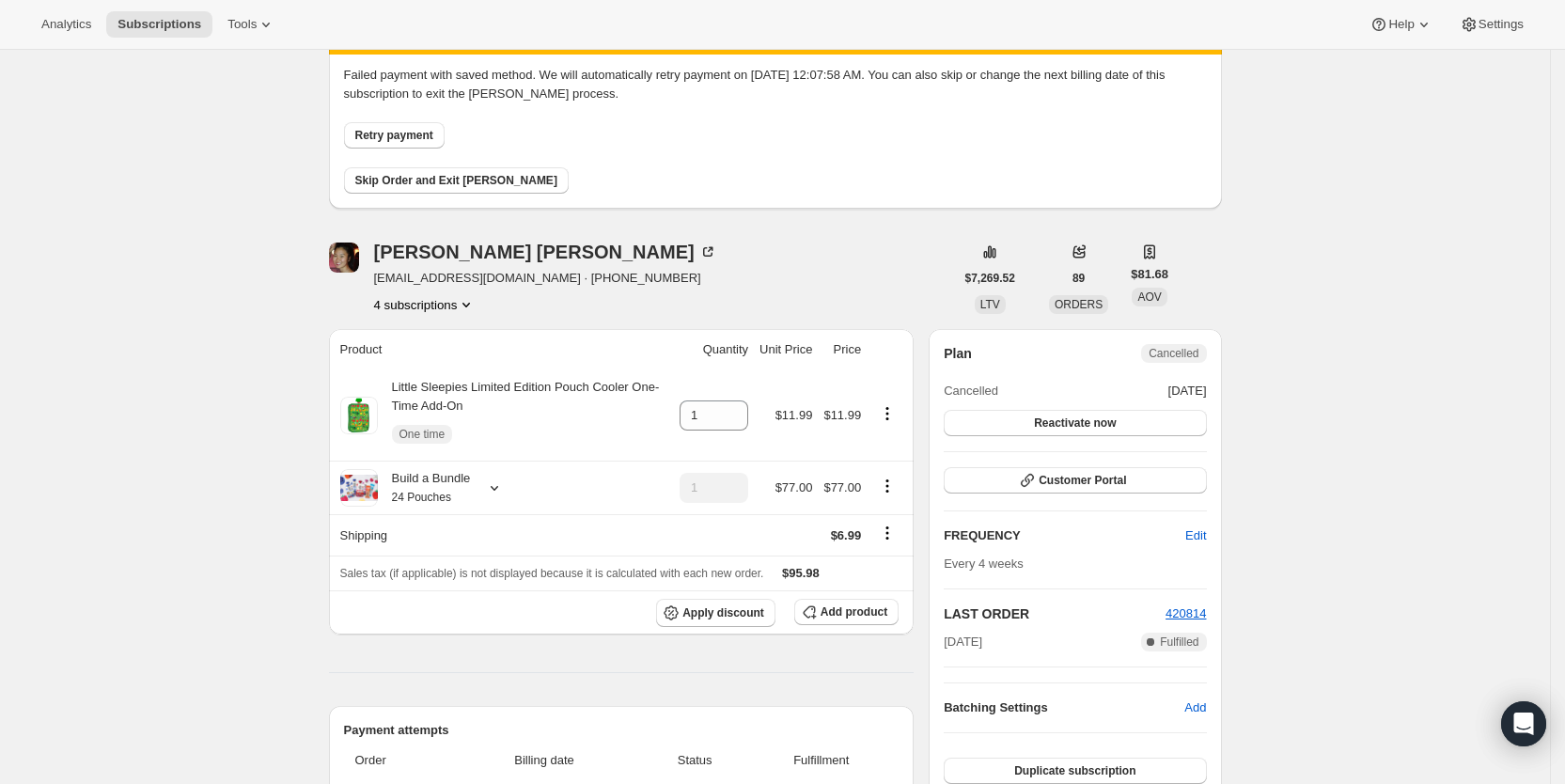
scroll to position [106, 0]
click at [468, 305] on icon "Product actions" at bounding box center [466, 305] width 19 height 19
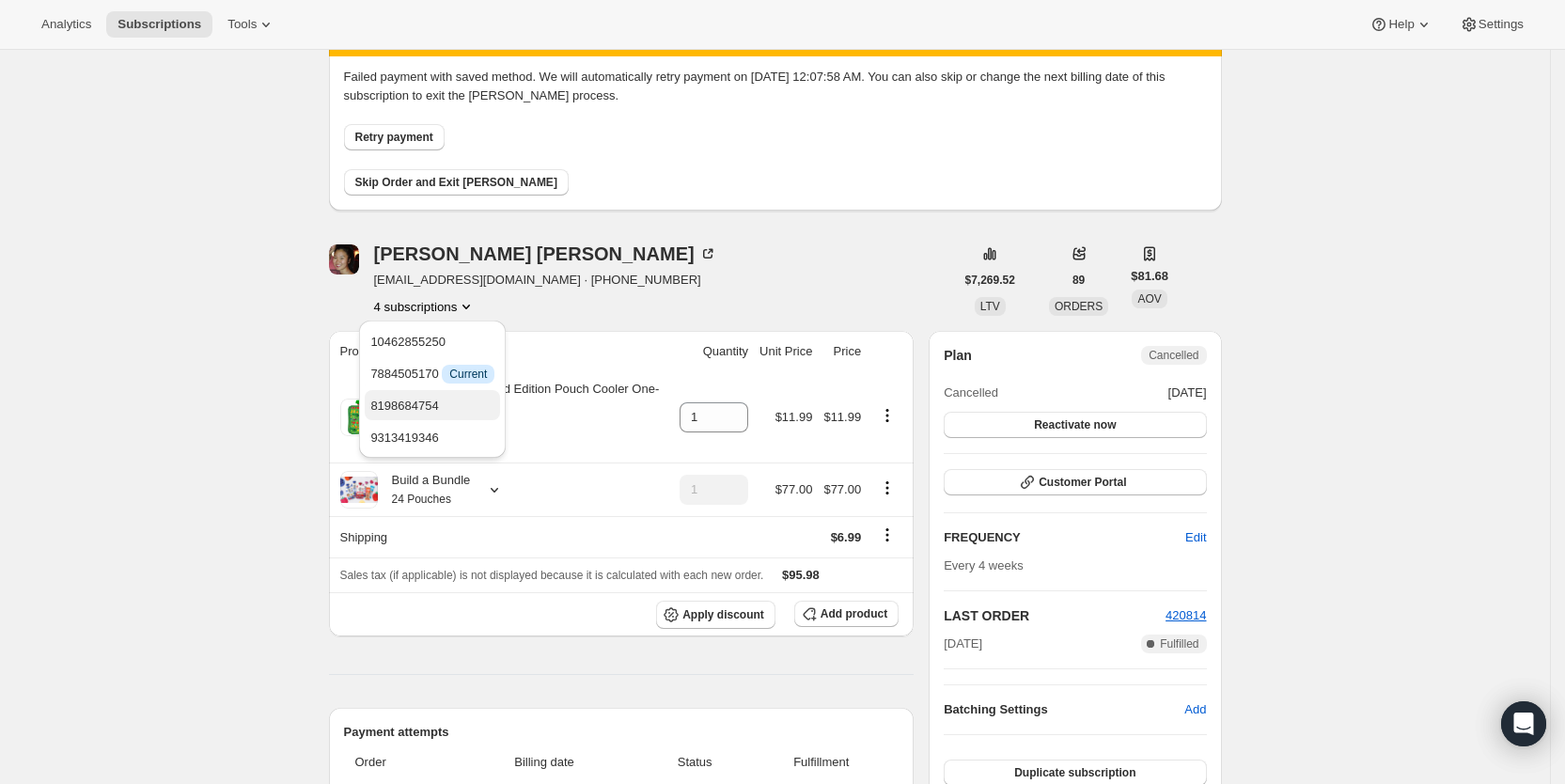
click at [427, 398] on span "8198684754" at bounding box center [404, 405] width 67 height 14
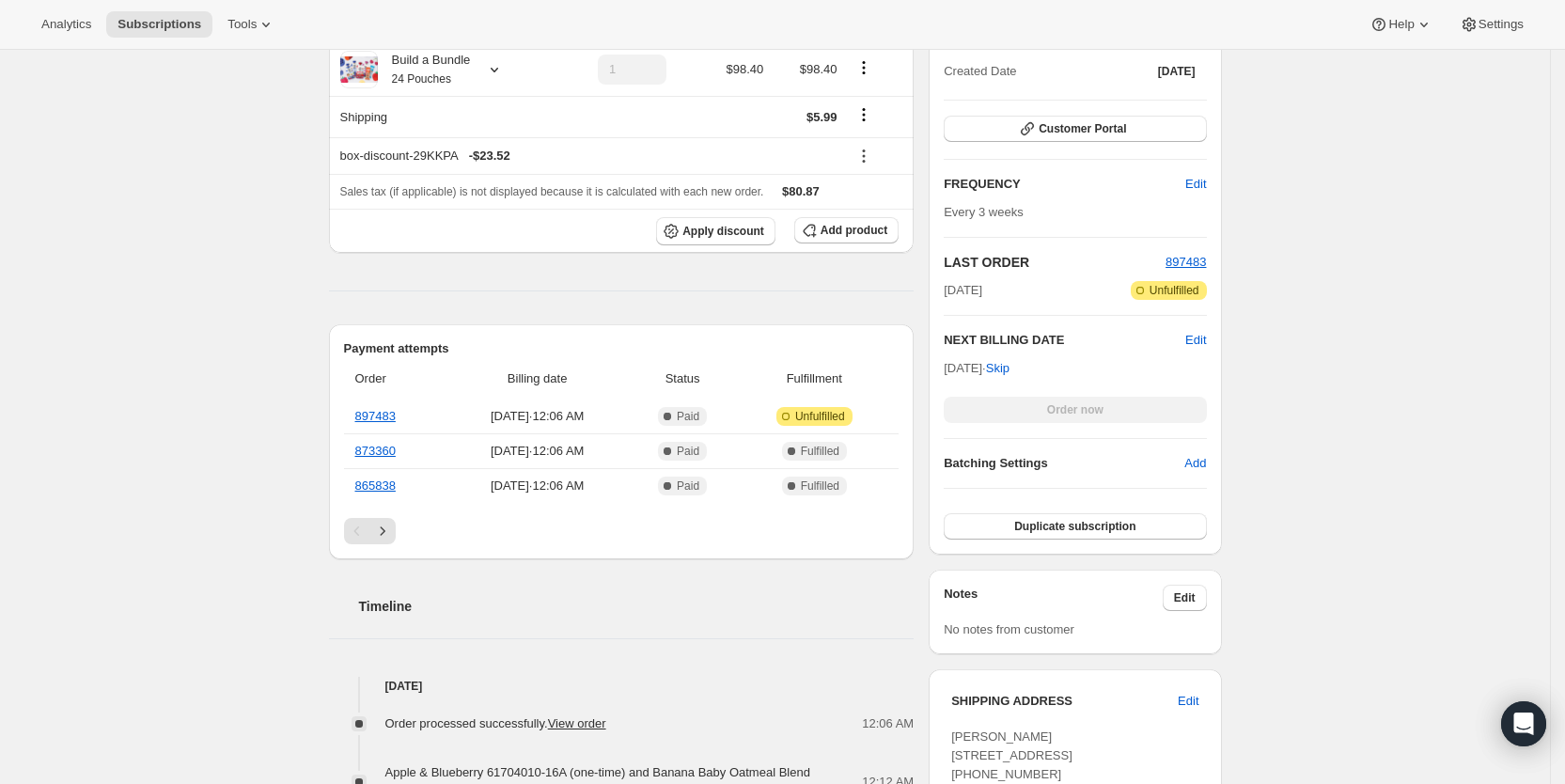
scroll to position [59, 0]
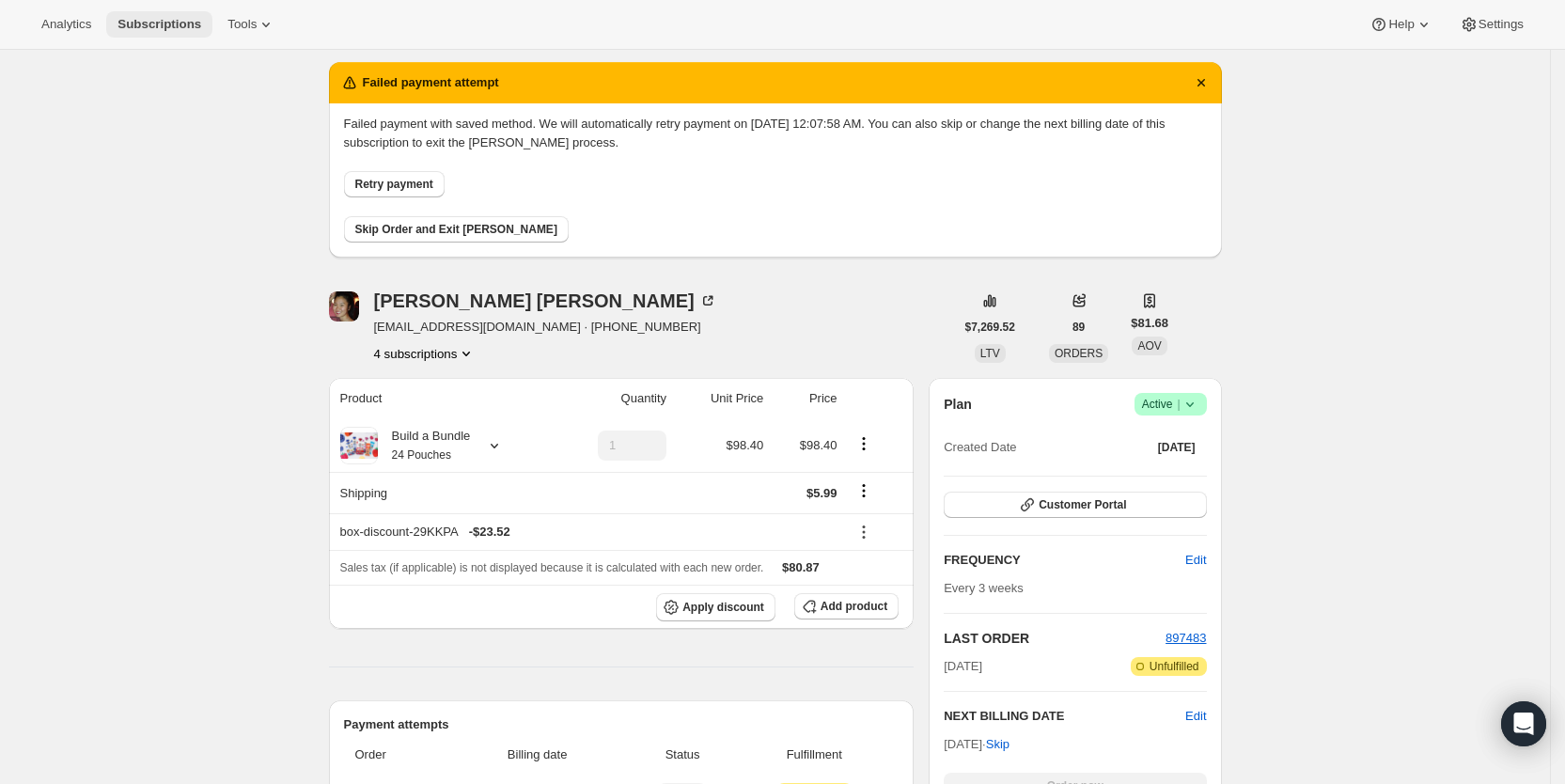
click at [179, 21] on span "Subscriptions" at bounding box center [159, 24] width 84 height 15
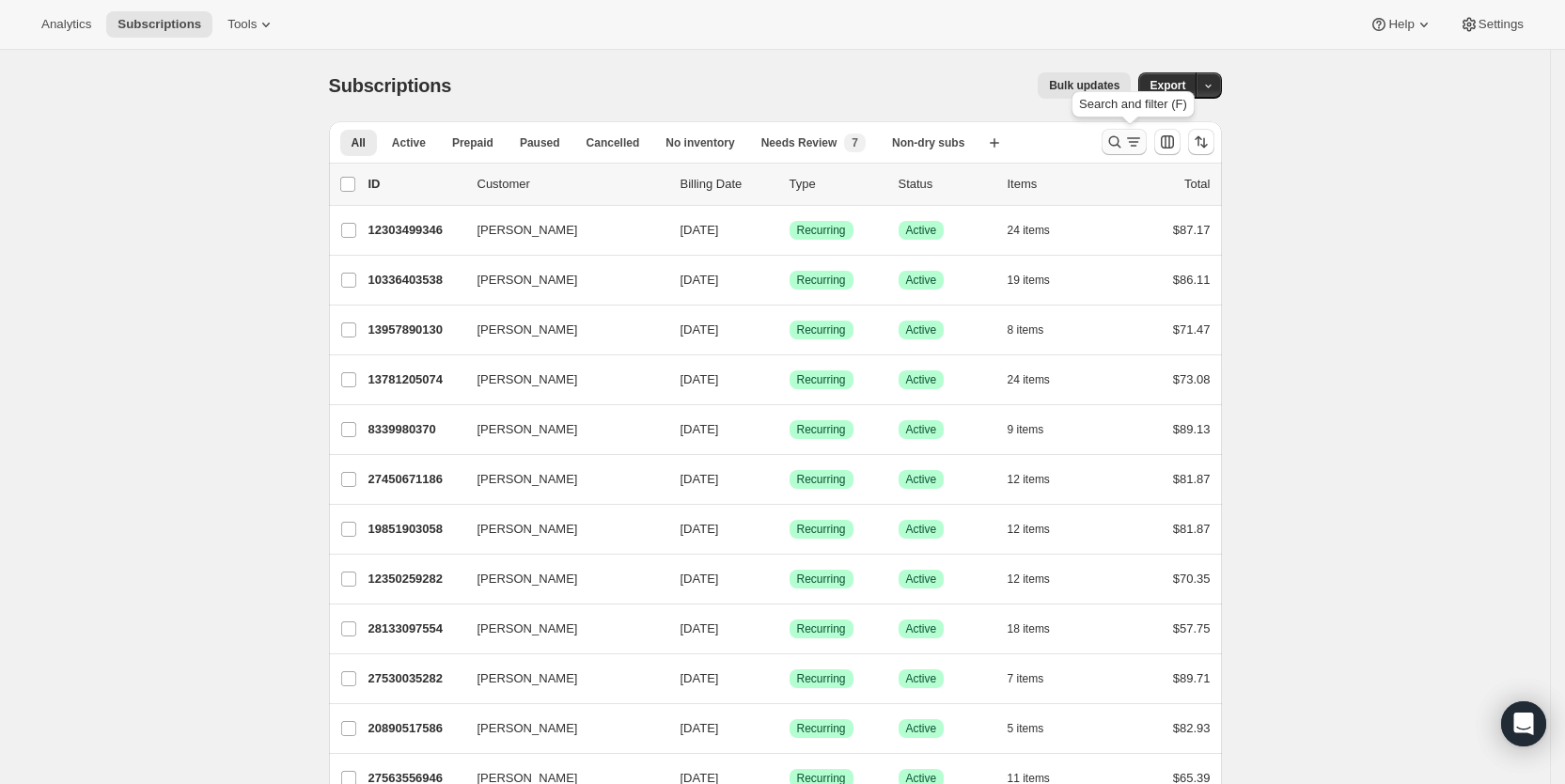
click at [1142, 144] on icon "Search and filter results" at bounding box center [1134, 141] width 19 height 19
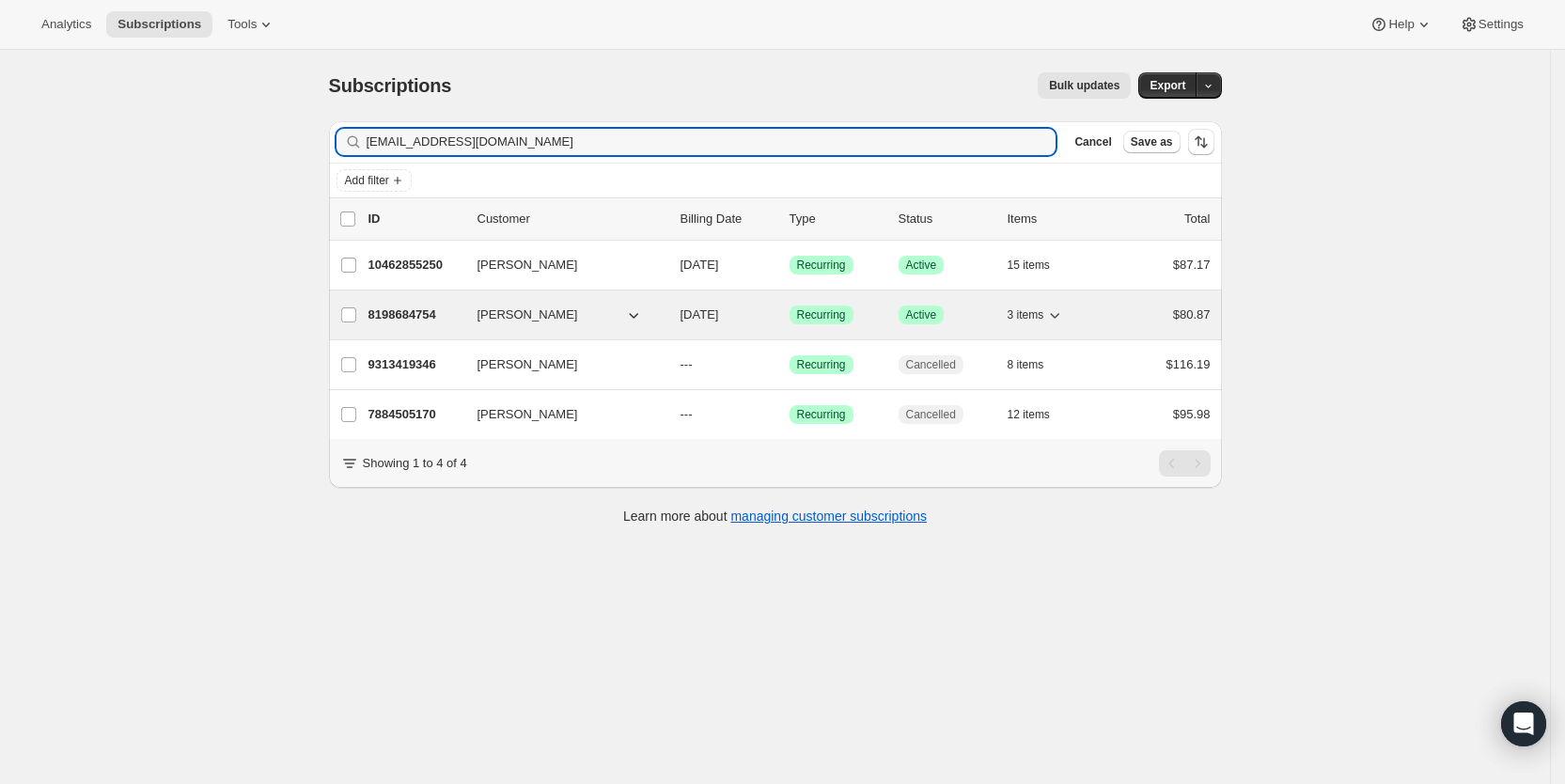
type input "[EMAIL_ADDRESS][DOMAIN_NAME]"
click at [719, 316] on span "[DATE]" at bounding box center [699, 314] width 39 height 14
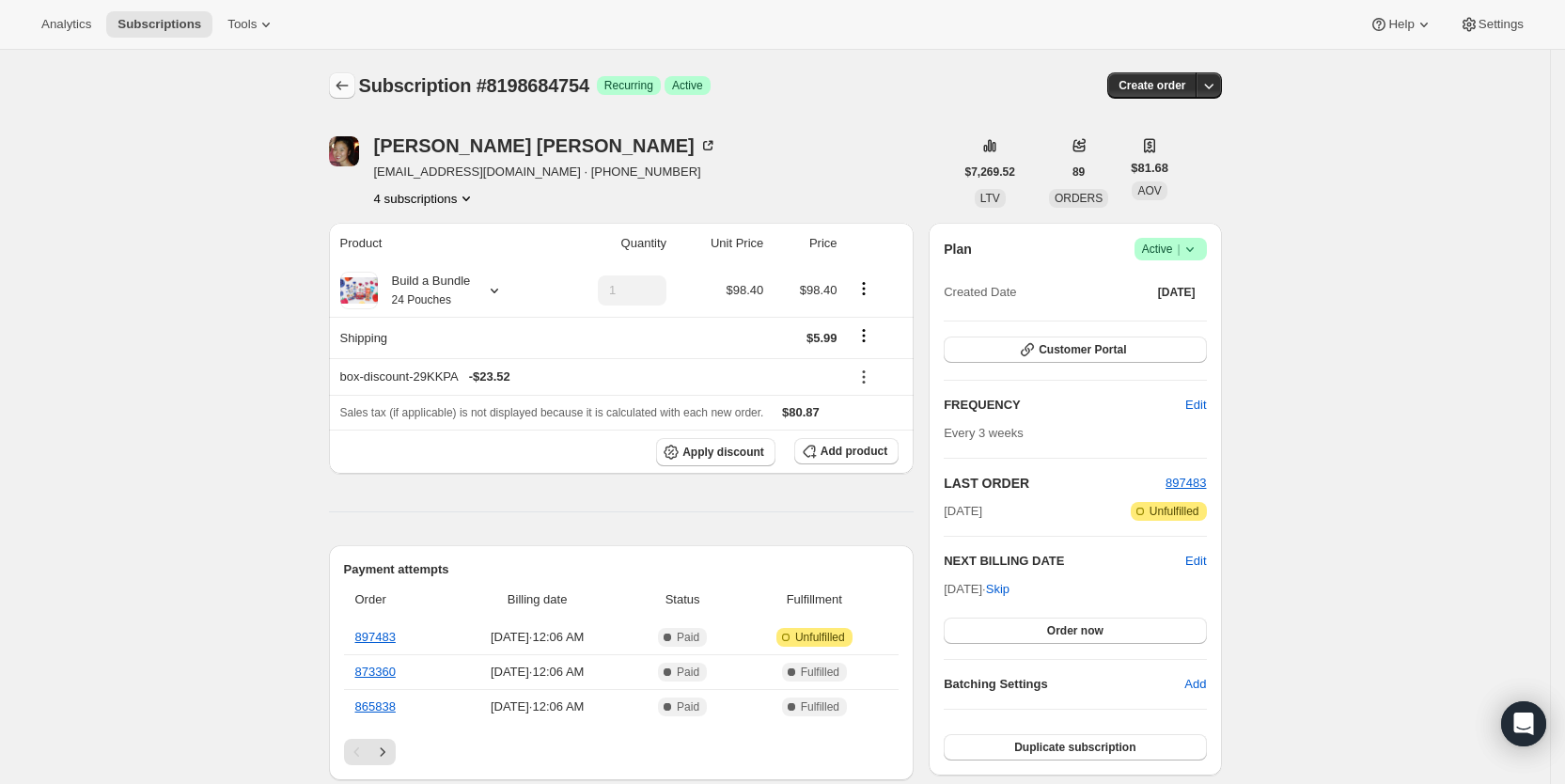
click at [351, 83] on icon "Subscriptions" at bounding box center [341, 85] width 19 height 19
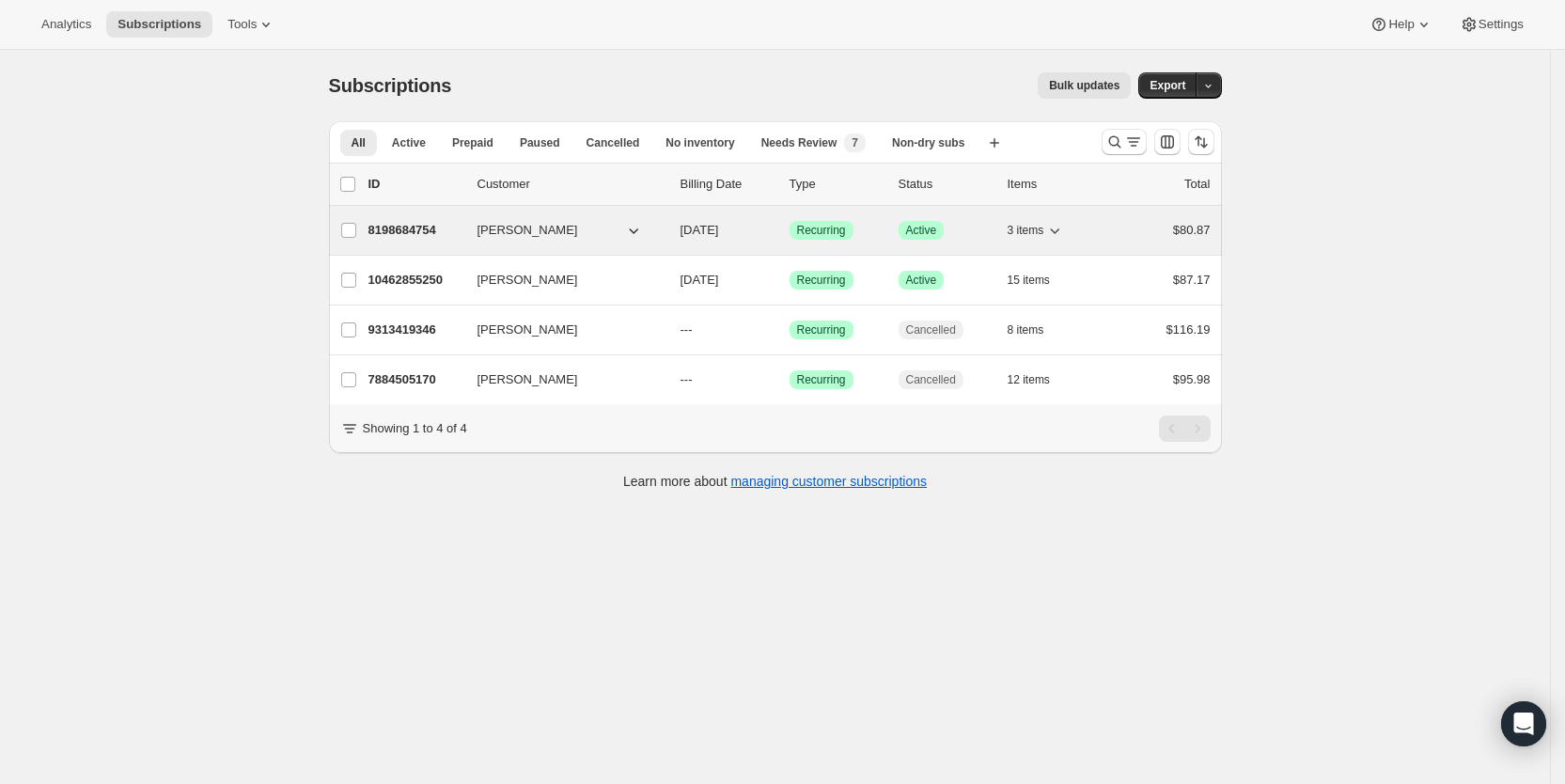
click at [714, 232] on span "[DATE]" at bounding box center [699, 229] width 39 height 14
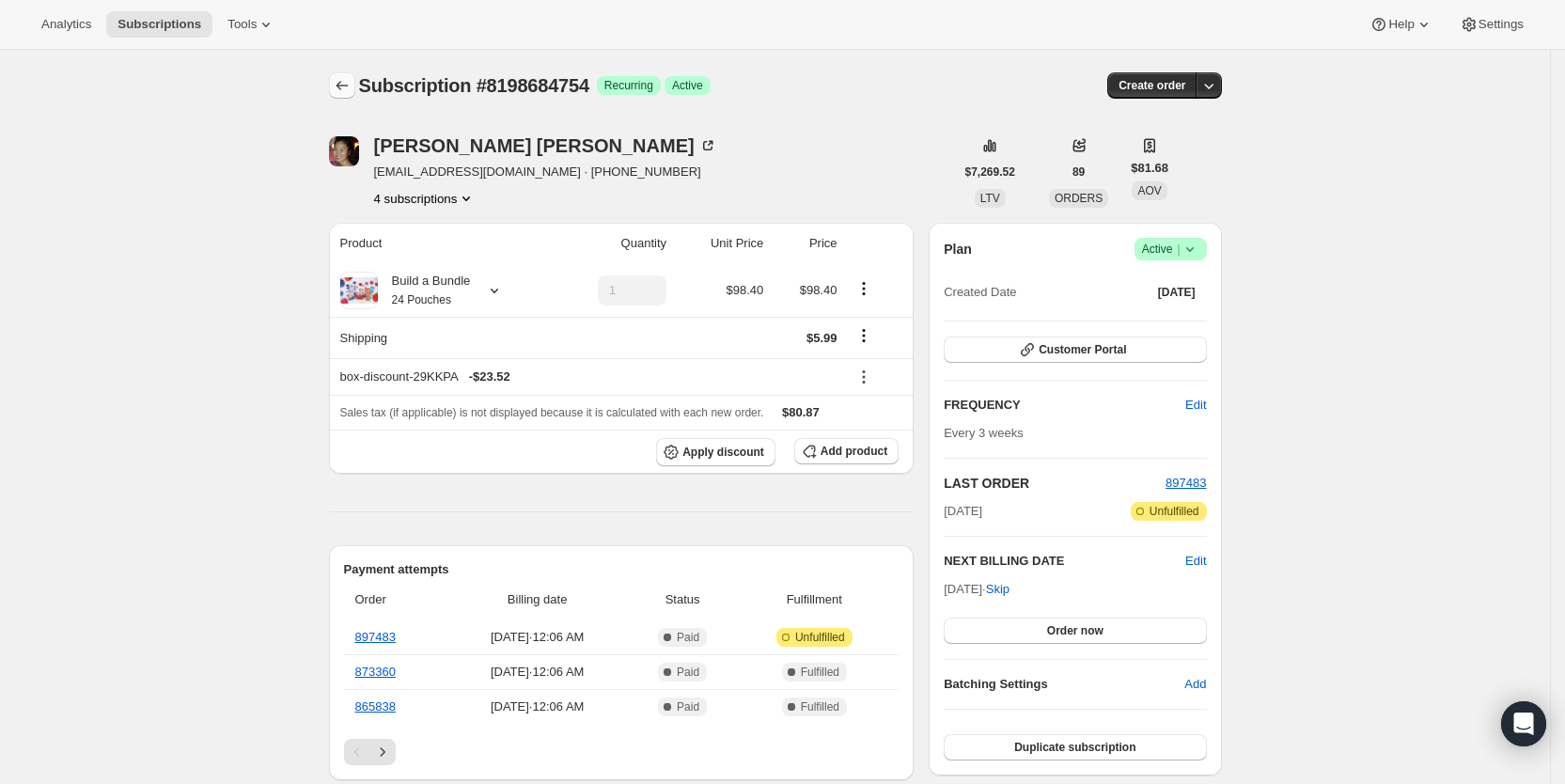
click at [350, 87] on icon "Subscriptions" at bounding box center [341, 85] width 19 height 19
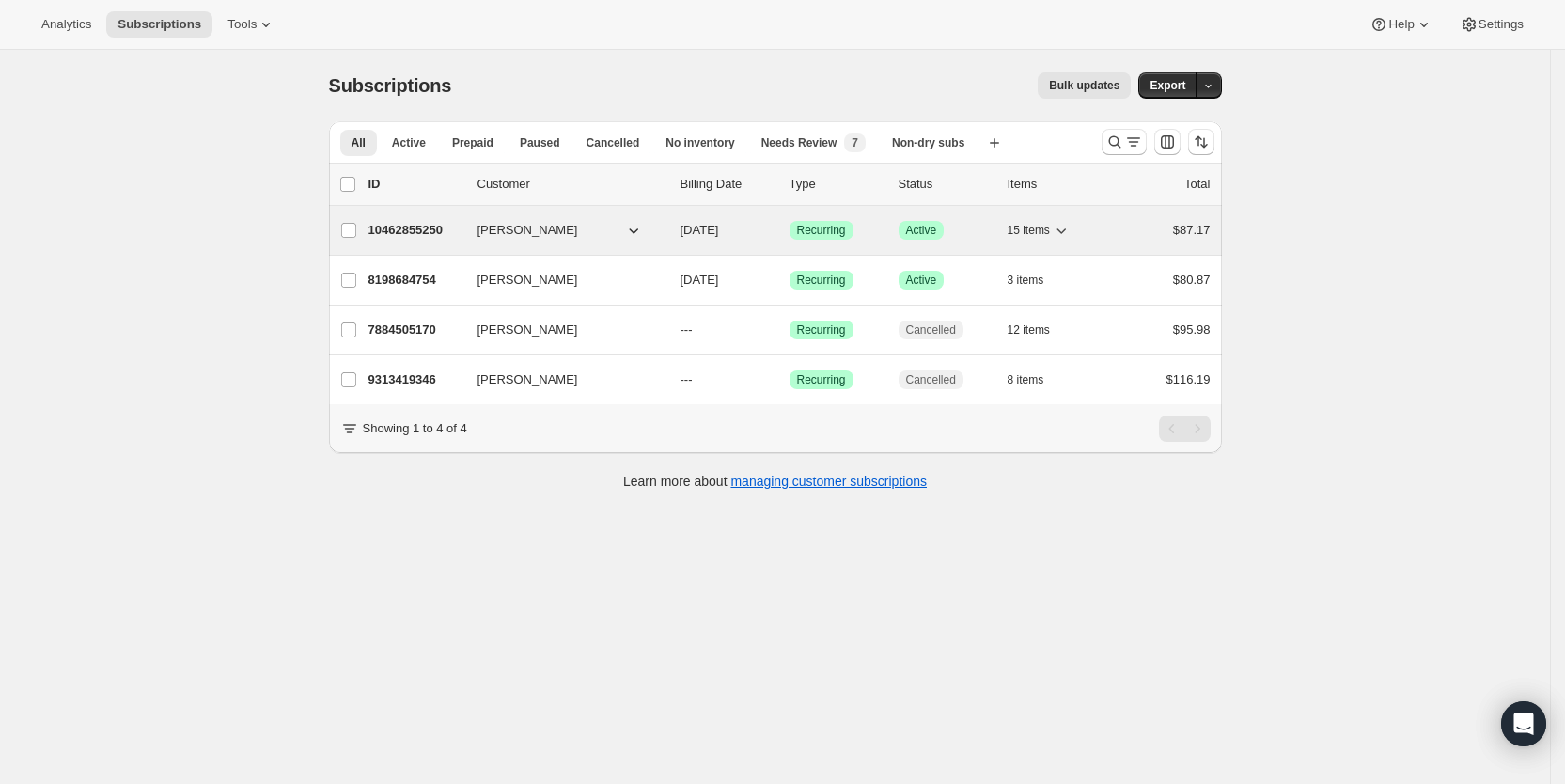
click at [719, 232] on span "[DATE]" at bounding box center [699, 229] width 39 height 14
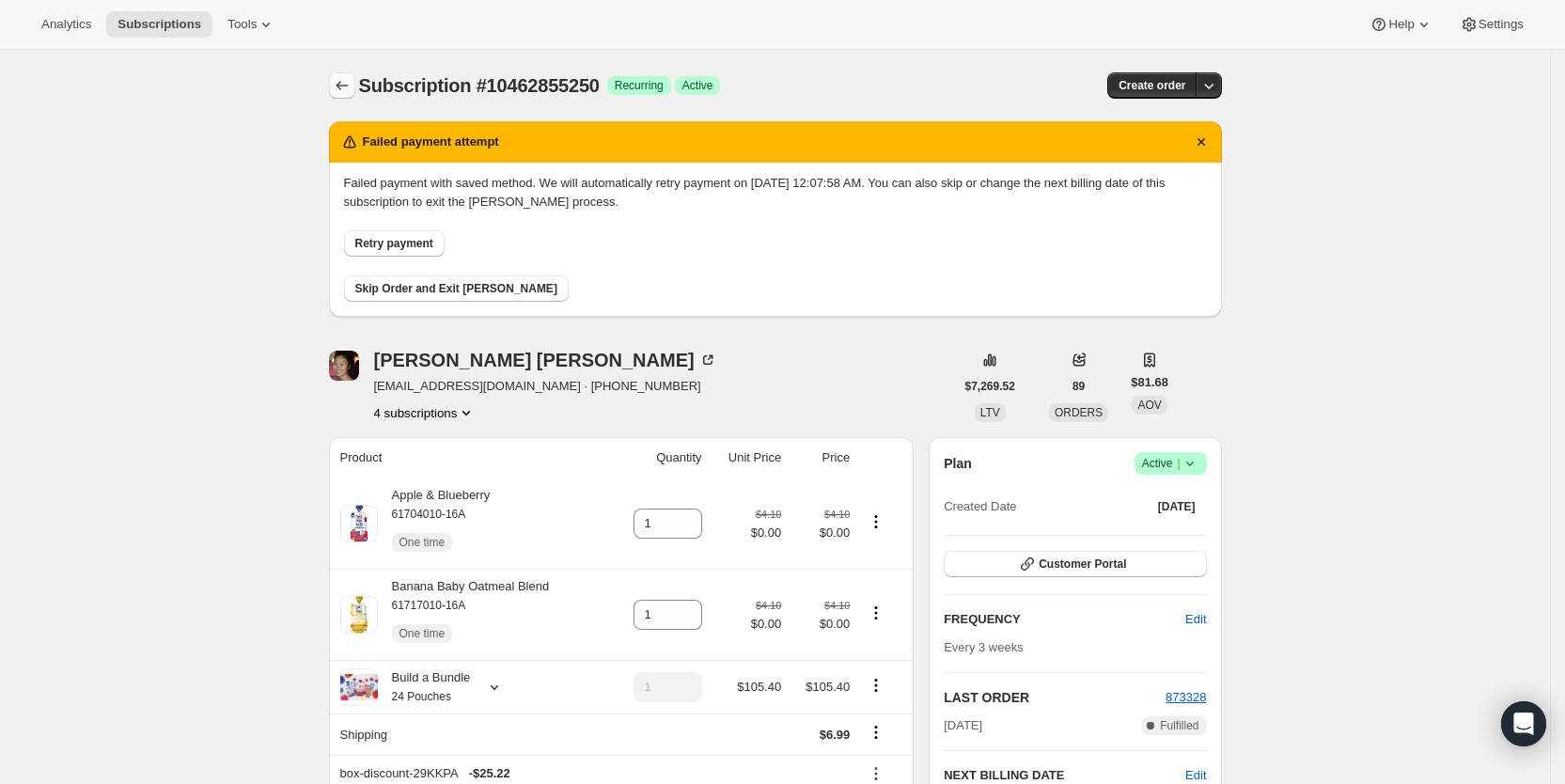
click at [343, 79] on icon "Subscriptions" at bounding box center [341, 85] width 19 height 19
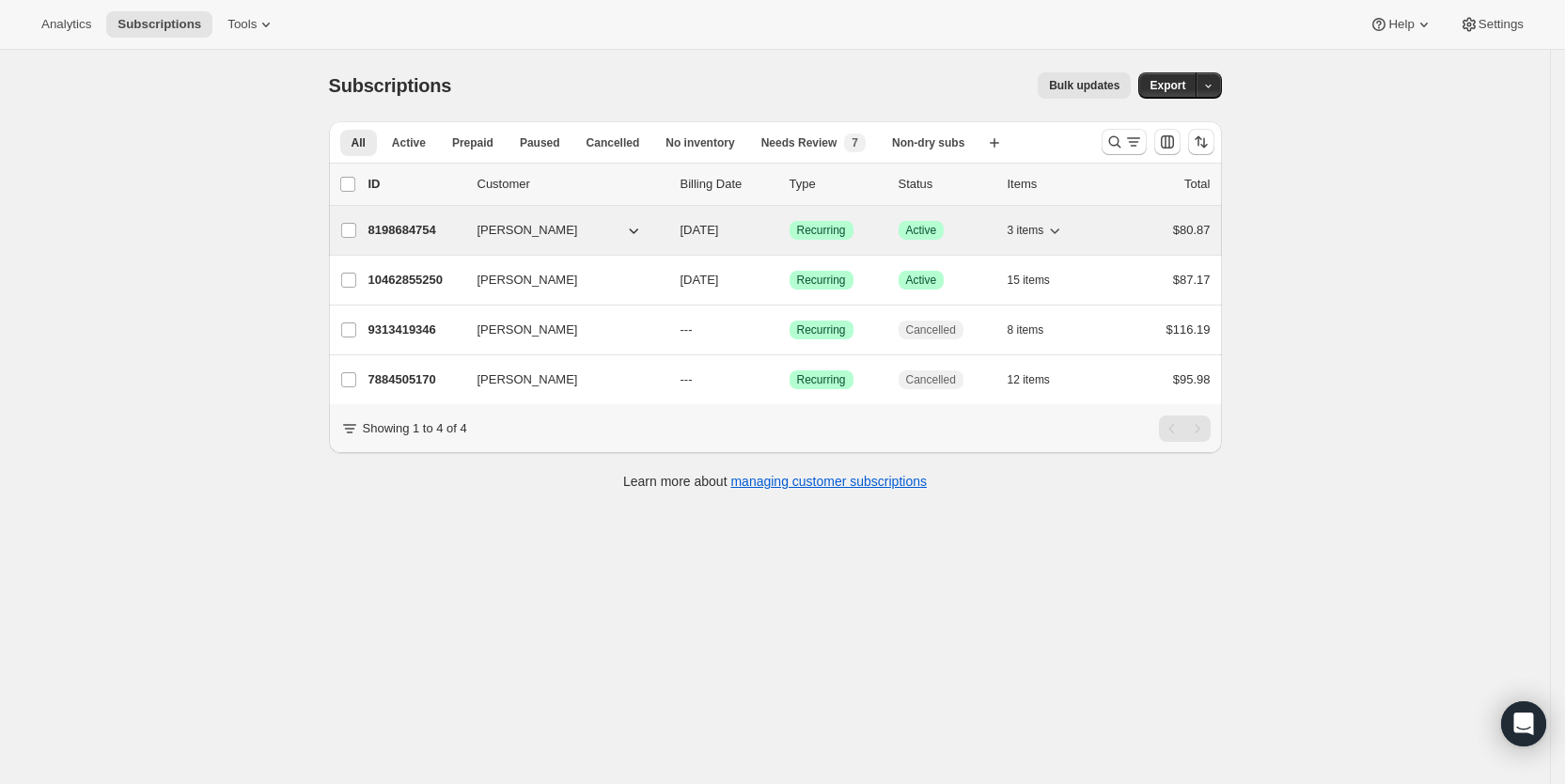
click at [719, 230] on span "[DATE]" at bounding box center [699, 229] width 39 height 14
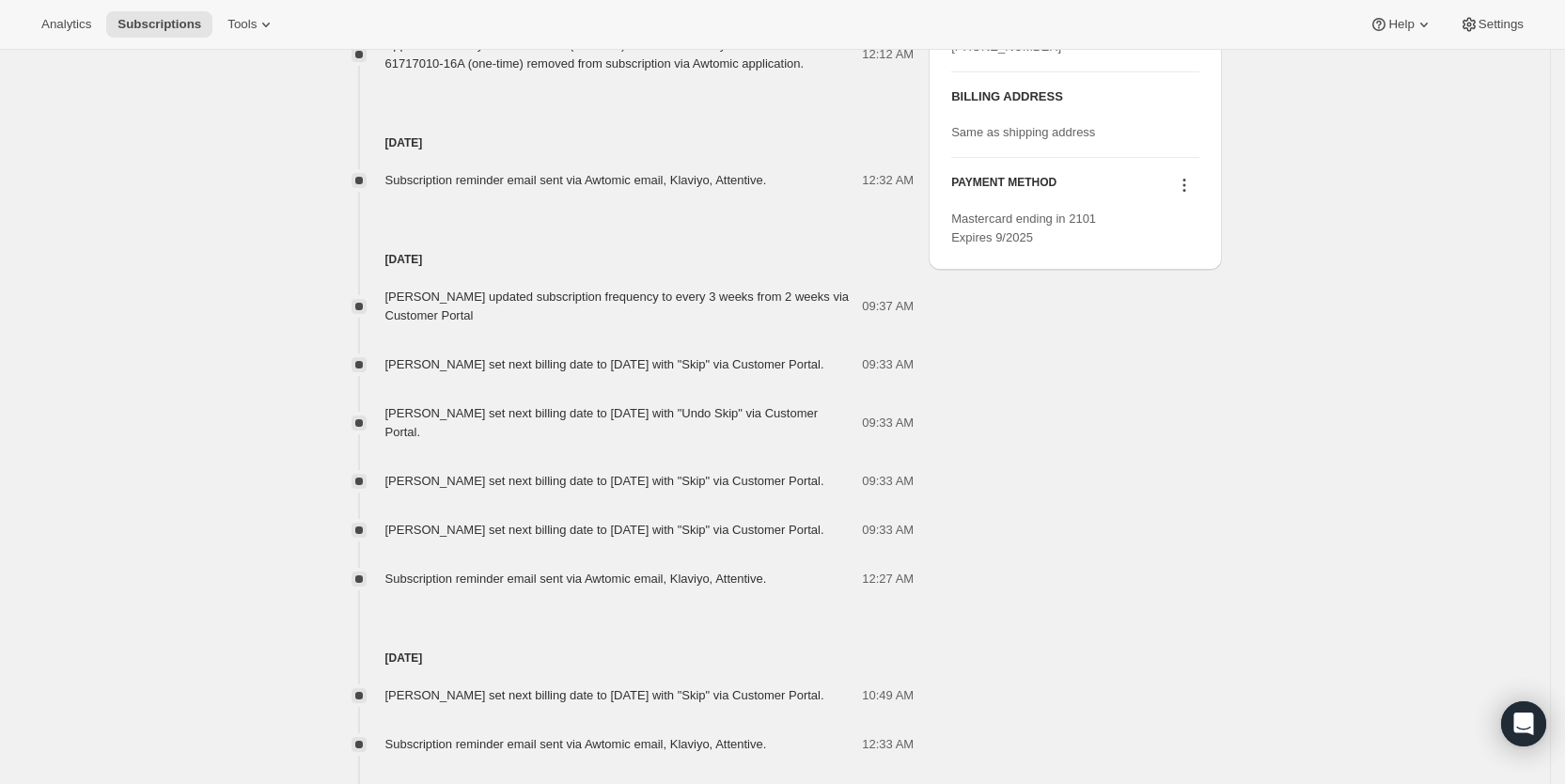
scroll to position [951, 0]
